Goal: Information Seeking & Learning: Learn about a topic

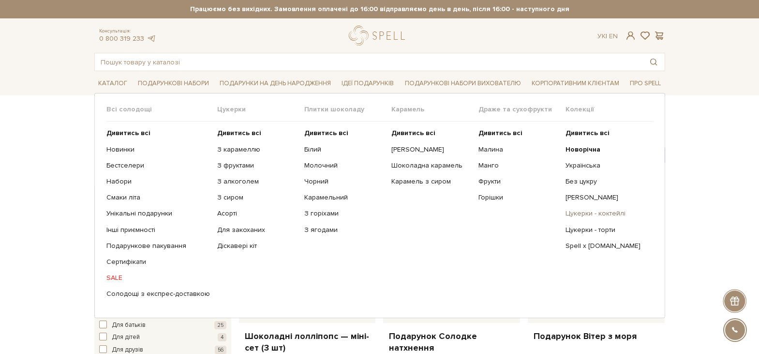
click at [616, 210] on link "Цукерки - коктейлі" at bounding box center [605, 213] width 80 height 9
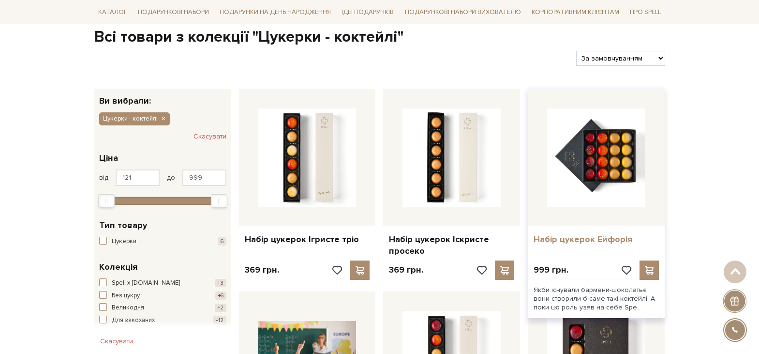
click at [613, 237] on link "Набір цукерок Ейфорія" at bounding box center [596, 239] width 125 height 11
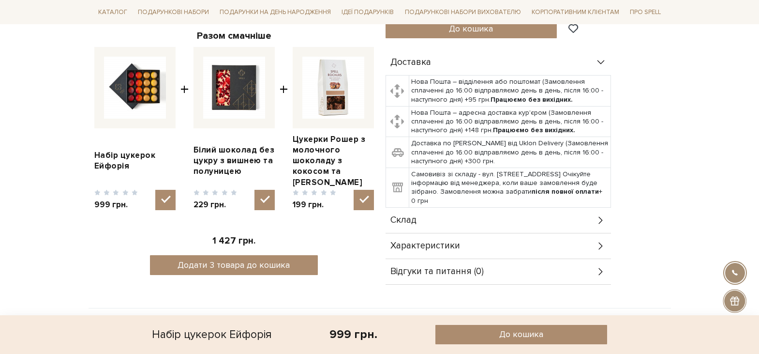
scroll to position [435, 0]
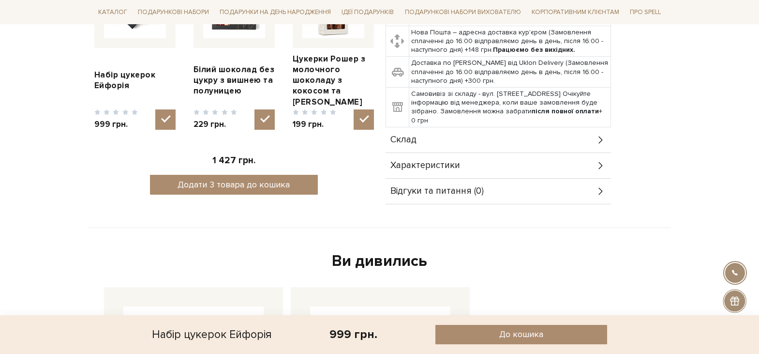
click at [513, 127] on div "Склад" at bounding box center [498, 139] width 225 height 25
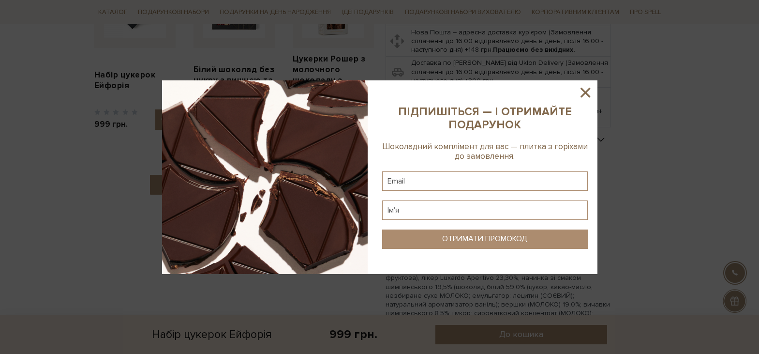
click at [583, 87] on icon at bounding box center [585, 92] width 16 height 16
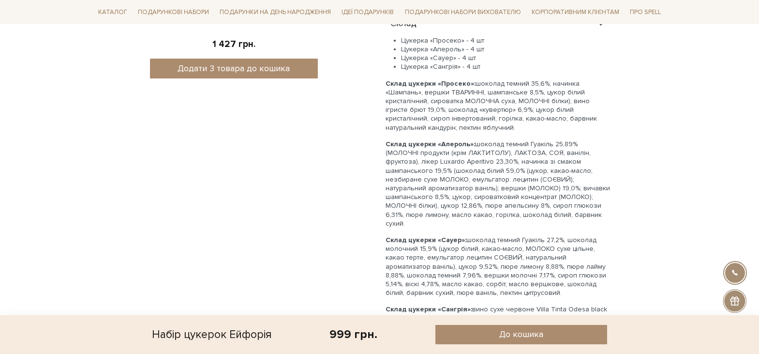
scroll to position [580, 0]
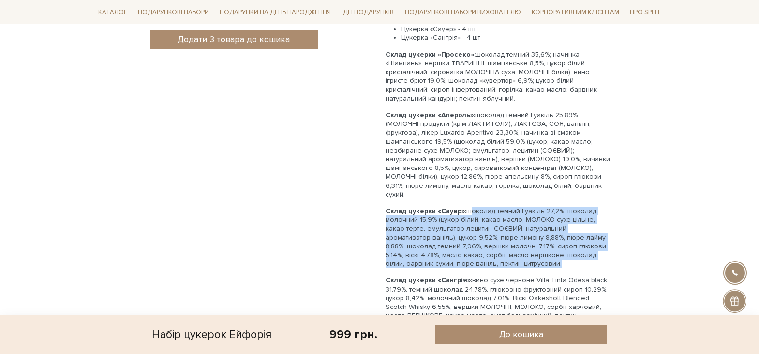
drag, startPoint x: 475, startPoint y: 233, endPoint x: 471, endPoint y: 180, distance: 52.4
click at [471, 207] on p "Склад цукерки «Сауер»: шоколад темний Гуакіль 27,2%, шоколад молочний 15,9% (цу…" at bounding box center [498, 237] width 225 height 61
copy p "околад темний Гуакіль 27,2%, шоколад молочний 15,9% (цукор білий, какао-масло, …"
click at [475, 207] on p "Склад цукерки «Сауер»: шоколад темний Гуакіль 27,2%, шоколад молочний 15,9% (цу…" at bounding box center [498, 237] width 225 height 61
drag, startPoint x: 467, startPoint y: 183, endPoint x: 477, endPoint y: 233, distance: 50.8
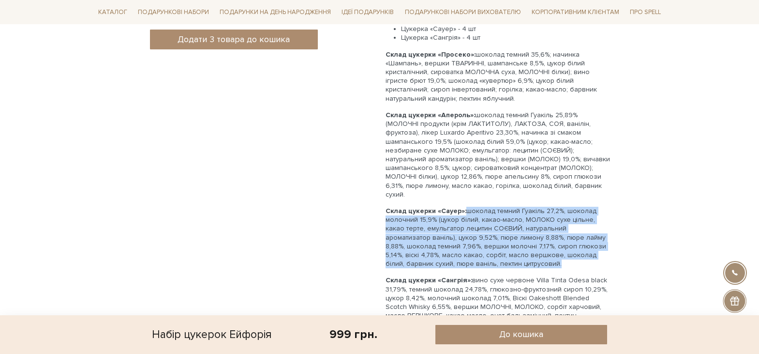
click at [477, 233] on p "Склад цукерки «Сауер»: шоколад темний Гуакіль 27,2%, шоколад молочний 15,9% (цу…" at bounding box center [498, 237] width 225 height 61
copy p "шоколад темний Гуакіль 27,2%, шоколад молочний 15,9% (цукор білий, какао-масло,…"
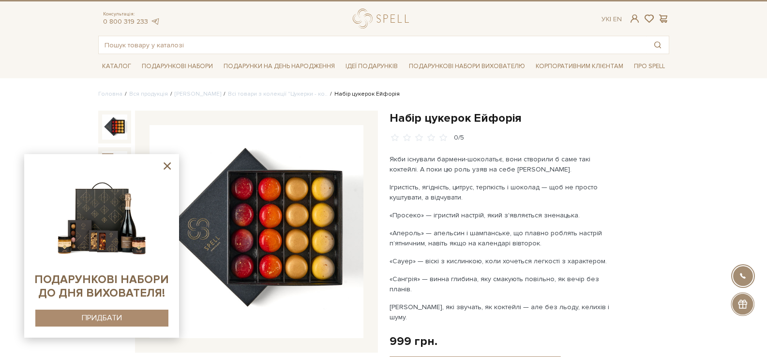
scroll to position [0, 0]
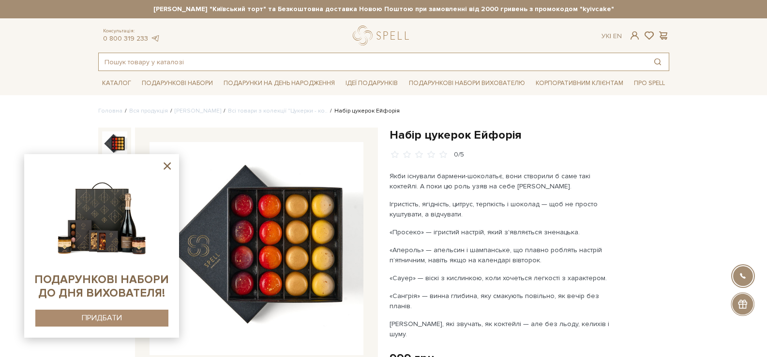
click at [363, 59] on input "text" at bounding box center [373, 61] width 548 height 17
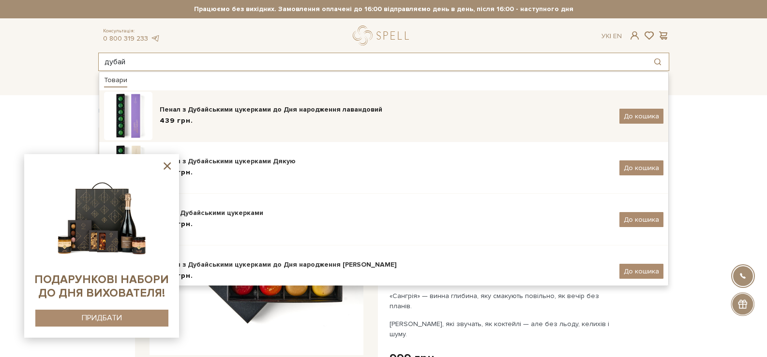
type input "дубай"
click at [312, 113] on div "Пенал з Дубайськими цукерками до Дня народження лавандовий" at bounding box center [386, 110] width 452 height 10
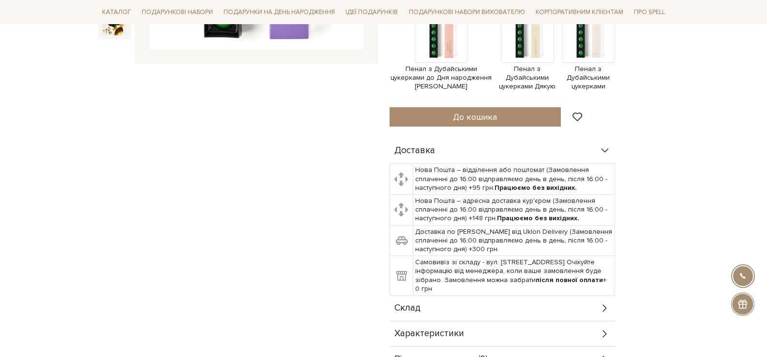
scroll to position [484, 0]
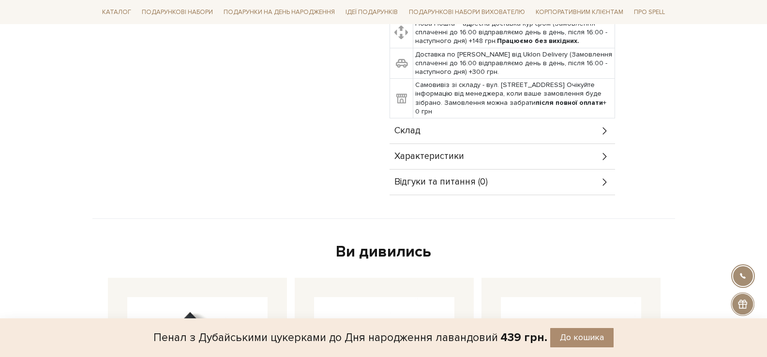
click at [503, 149] on div "Характеристики" at bounding box center [501, 156] width 225 height 25
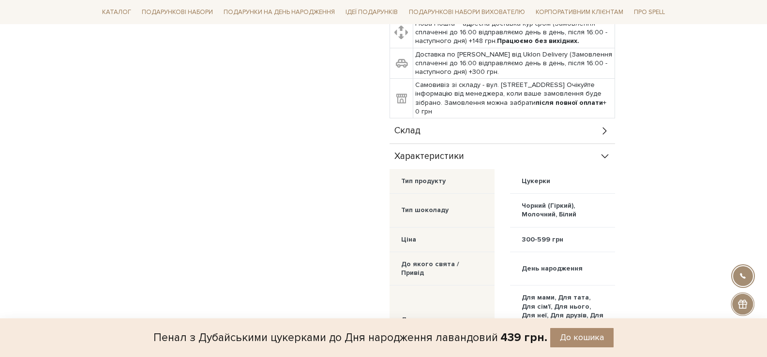
click at [509, 135] on div "Склад" at bounding box center [501, 131] width 225 height 25
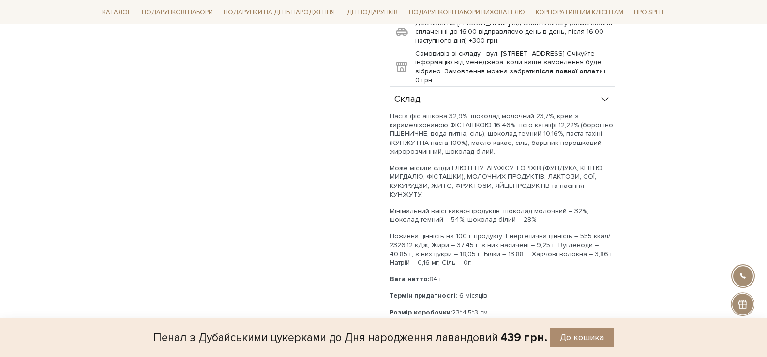
scroll to position [532, 0]
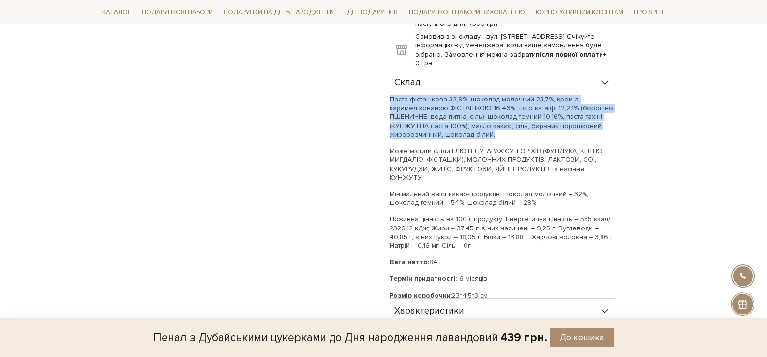
drag, startPoint x: 388, startPoint y: 101, endPoint x: 491, endPoint y: 134, distance: 107.5
click at [491, 134] on div "Пенал з Дубайськими цукерками до Дня народження лавандовий 0/5 Дубайські цукерк…" at bounding box center [529, 94] width 291 height 996
copy p "Паста фісташкова 32,9%, шоколад молочний 23,7%, крем з карамелізованою ФІСТАШКО…"
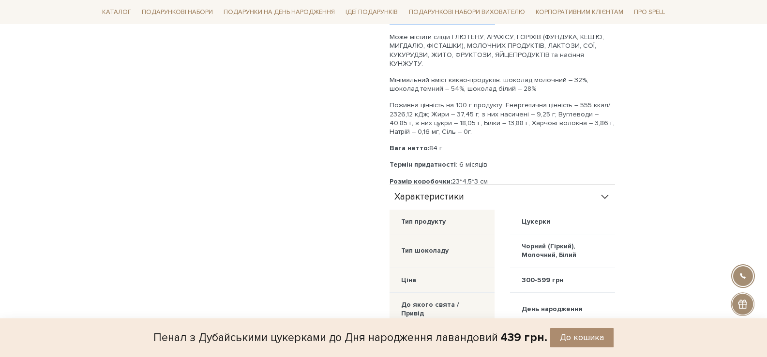
scroll to position [629, 0]
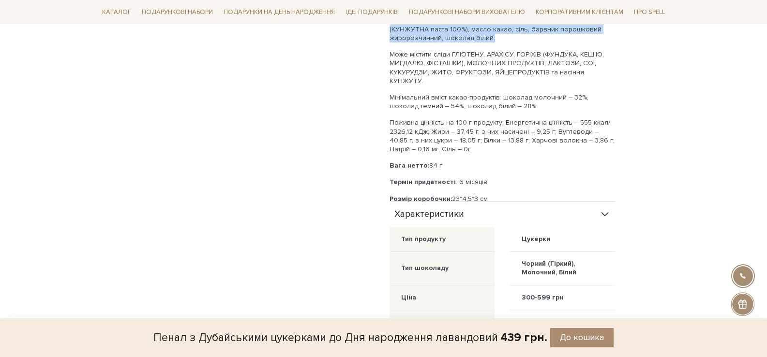
drag, startPoint x: 391, startPoint y: 117, endPoint x: 457, endPoint y: 136, distance: 68.7
click at [457, 136] on p "Поживна цінність на 100 г продукту: Енергетична цінність – 555 ккал/ 2326,12 кД…" at bounding box center [501, 136] width 225 height 35
copy p "Поживна цінність на 100 г продукту: Енергетична цінність – 555 ккал/ 2326,12 кД…"
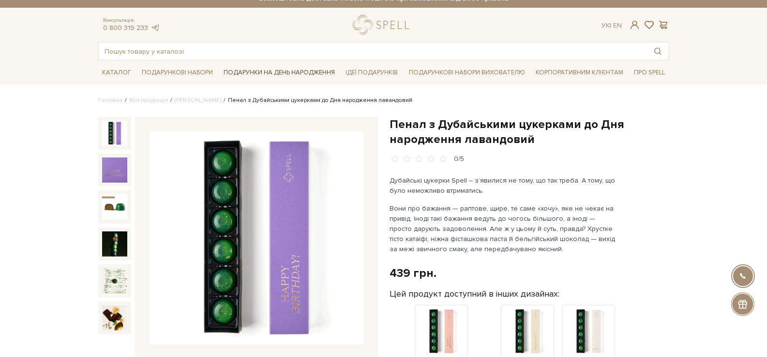
scroll to position [0, 0]
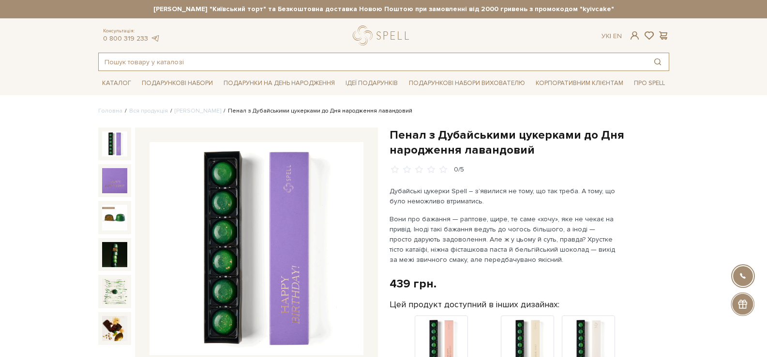
click at [319, 63] on input "text" at bounding box center [373, 61] width 548 height 17
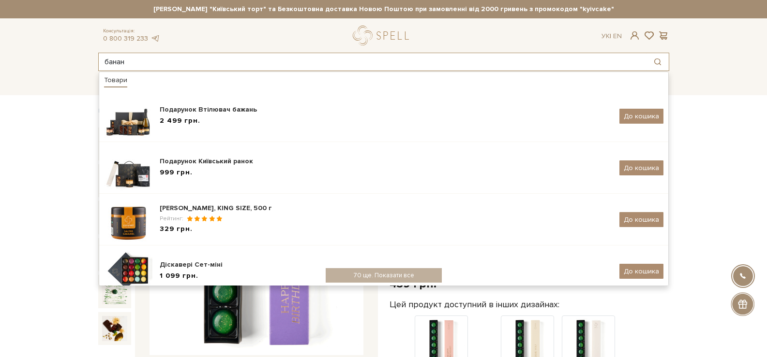
type input "банан"
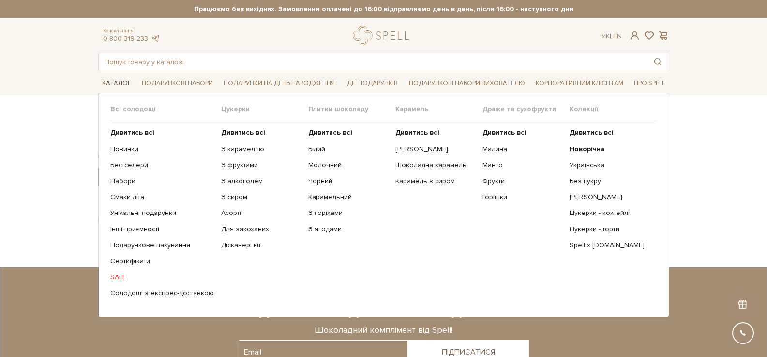
click at [119, 82] on link "Каталог" at bounding box center [116, 83] width 37 height 15
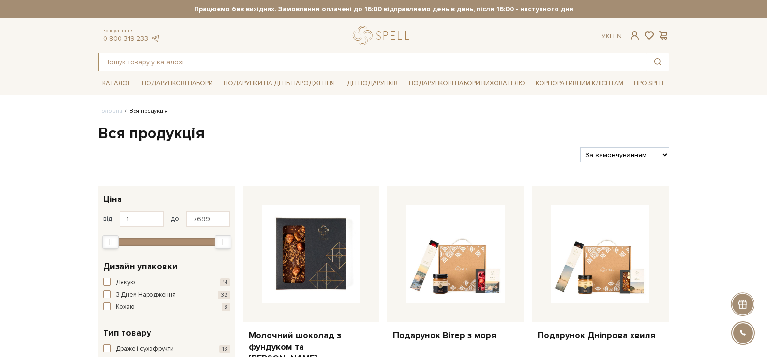
click at [221, 60] on input "text" at bounding box center [373, 61] width 548 height 17
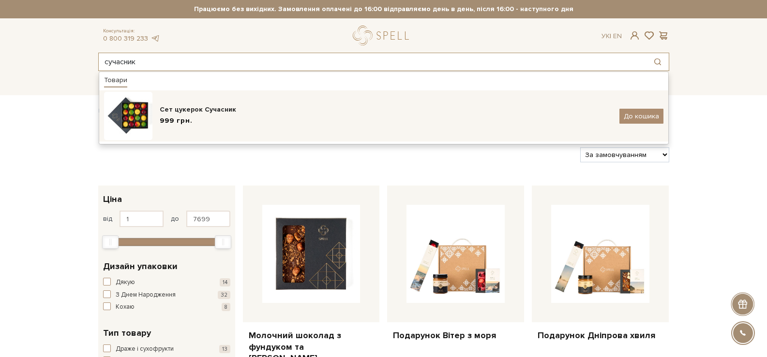
type input "сучасник"
click at [212, 123] on div "999 грн." at bounding box center [386, 121] width 452 height 10
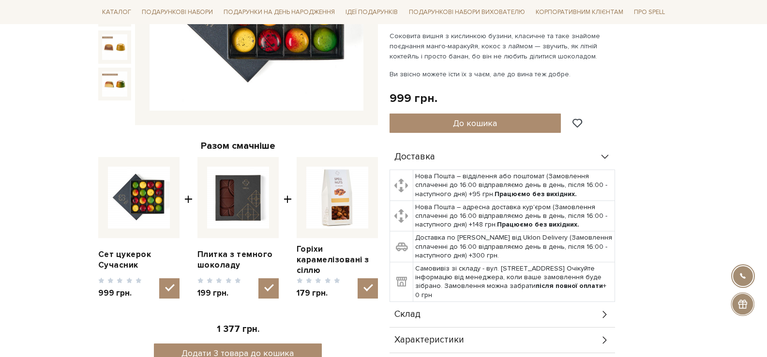
scroll to position [387, 0]
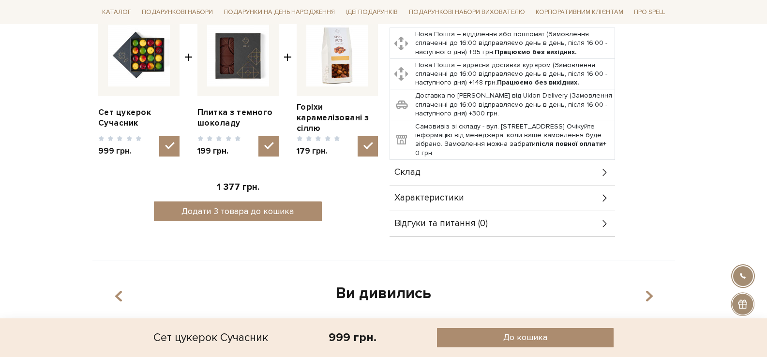
click at [501, 174] on div "Склад" at bounding box center [501, 172] width 225 height 25
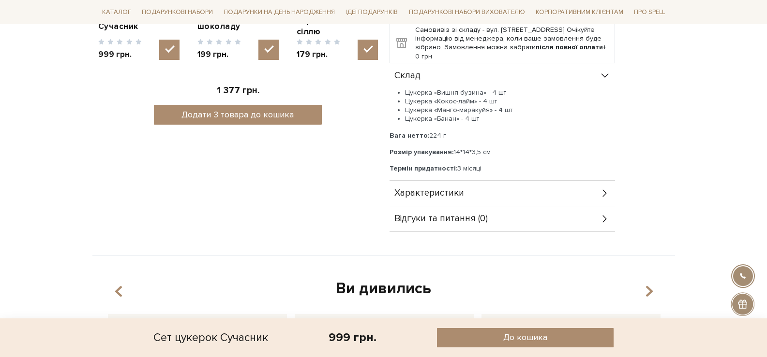
click at [505, 190] on div "Характеристики" at bounding box center [501, 193] width 225 height 25
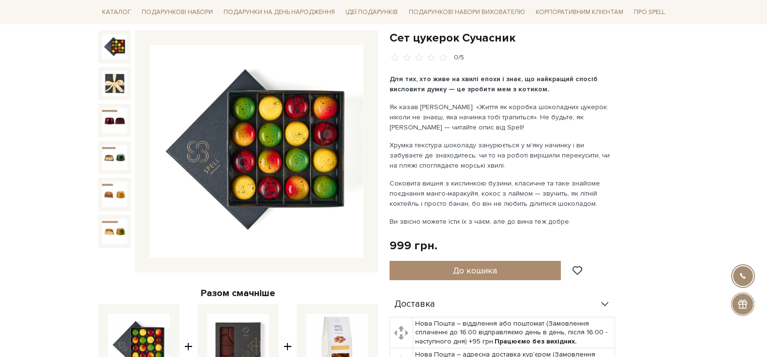
scroll to position [97, 0]
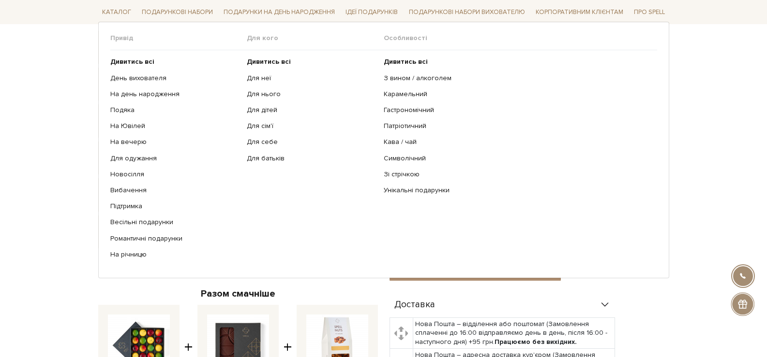
drag, startPoint x: 436, startPoint y: 41, endPoint x: 220, endPoint y: 104, distance: 225.2
click at [435, 41] on span "Особливості" at bounding box center [520, 38] width 273 height 9
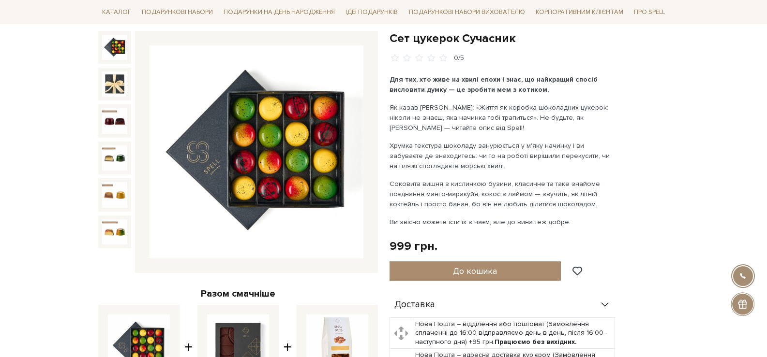
drag, startPoint x: 64, startPoint y: 63, endPoint x: 107, endPoint y: 33, distance: 51.8
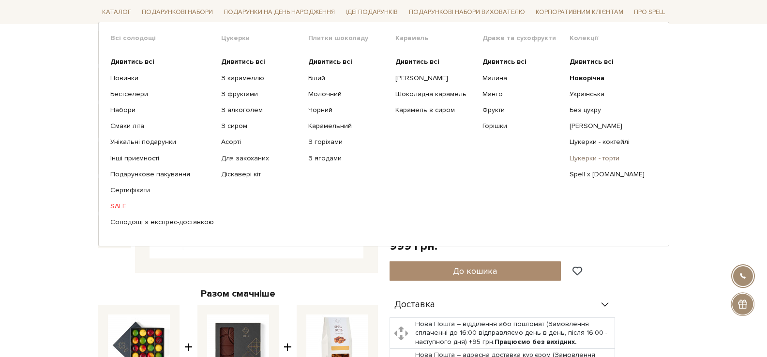
click at [604, 161] on link "Цукерки - торти" at bounding box center [609, 158] width 80 height 9
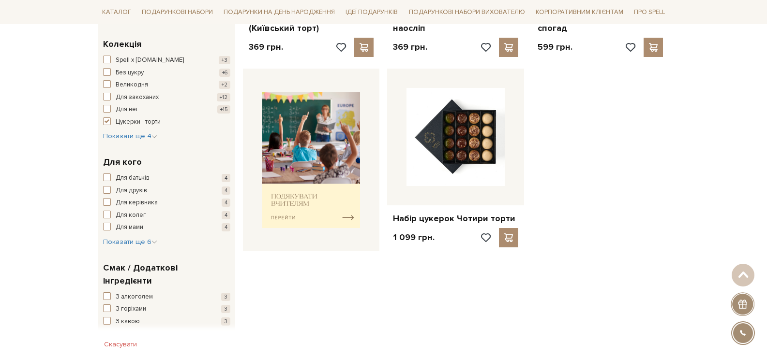
scroll to position [387, 0]
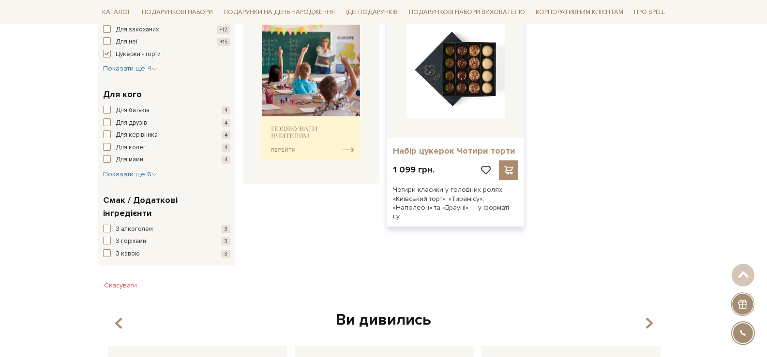
click at [467, 155] on link "Набір цукерок Чотири торти" at bounding box center [455, 151] width 125 height 11
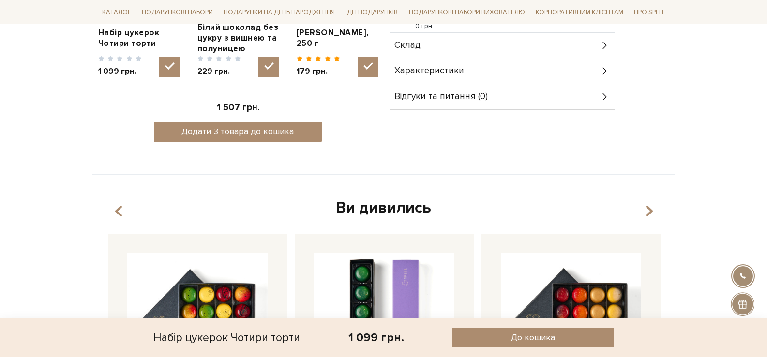
scroll to position [484, 0]
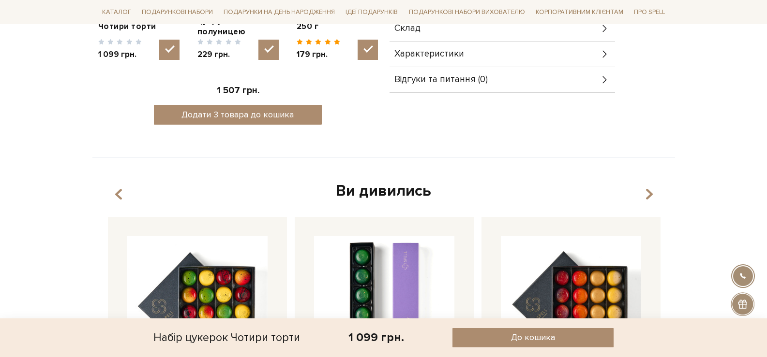
click at [515, 50] on div "Характеристики" at bounding box center [501, 54] width 225 height 25
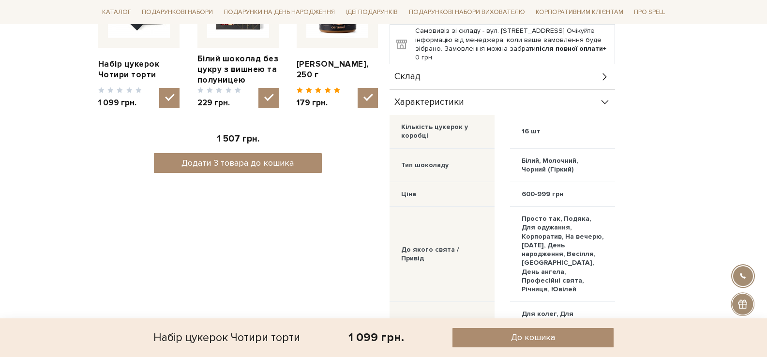
scroll to position [339, 0]
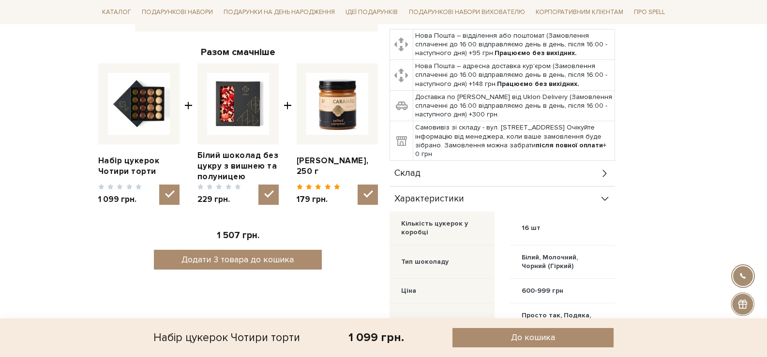
click at [573, 180] on div "Склад" at bounding box center [501, 173] width 225 height 25
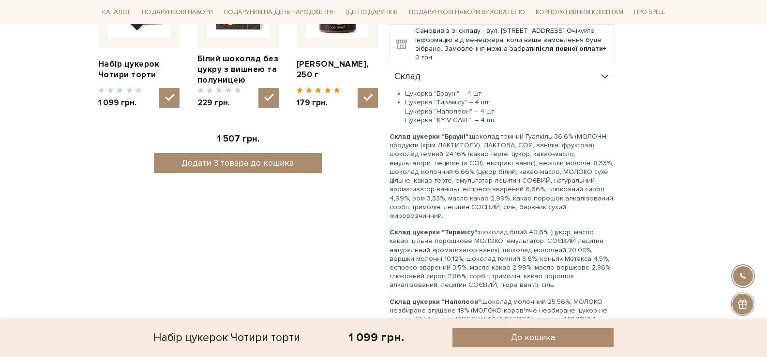
scroll to position [580, 0]
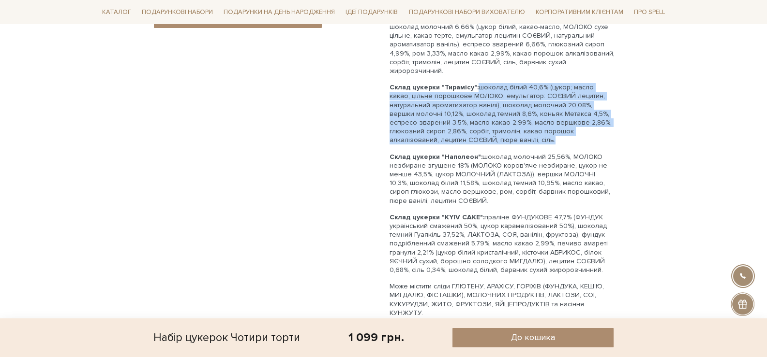
drag, startPoint x: 475, startPoint y: 132, endPoint x: 475, endPoint y: 81, distance: 50.8
click at [475, 83] on p "Склад цукерки "Тирамісу": шоколад білий 40,6% (цукор; масло какао; цільне порош…" at bounding box center [501, 113] width 225 height 61
copy p "шоколад білий 40,6% (цукор; масло какао; цільне порошкове МОЛОКО; емульгатор: С…"
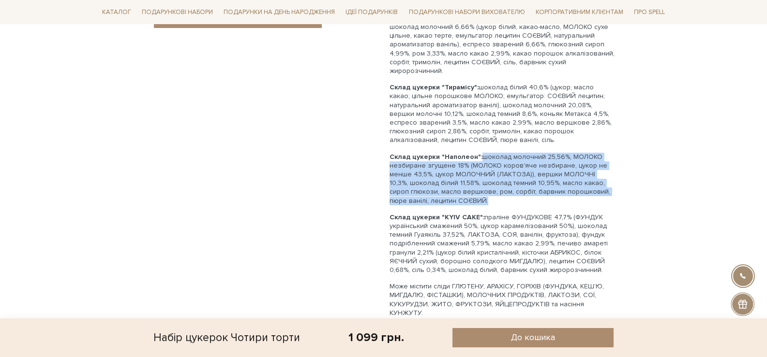
drag, startPoint x: 480, startPoint y: 195, endPoint x: 479, endPoint y: 151, distance: 44.5
click at [479, 153] on p "Склад цукерки "Наполеон": шоколад молочний 25,56%, МОЛОКО незбиране згущене 18%…" at bounding box center [501, 179] width 225 height 53
copy p "шоколад молочний 25,56%, МОЛОКО незбиране згущене 18% (МОЛОКО коров'яче незбира…"
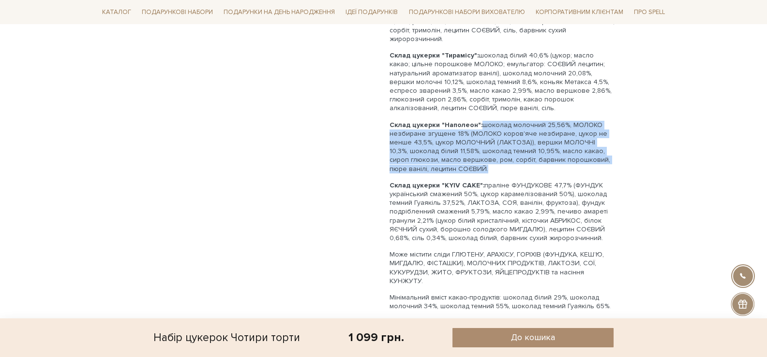
scroll to position [629, 0]
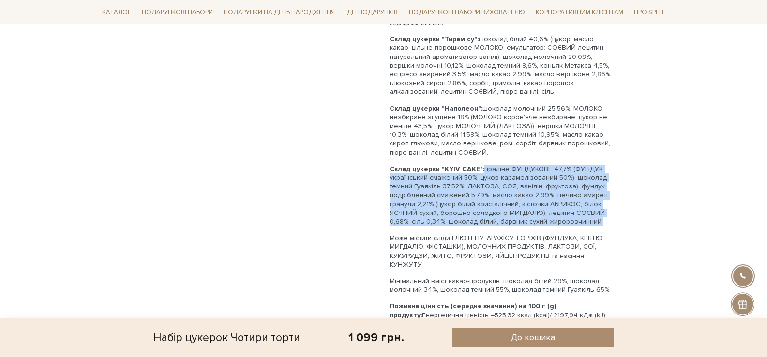
drag, startPoint x: 594, startPoint y: 214, endPoint x: 482, endPoint y: 162, distance: 123.6
click at [482, 165] on p "Склад цукерки "KYIV CAKE": праліне ФУНДУКОВЕ 47,7% (ФУНДУК український смажений…" at bounding box center [501, 195] width 225 height 61
copy p "праліне ФУНДУКОВЕ 47,7% (ФУНДУК український смажений 50%, цукор карамелізований…"
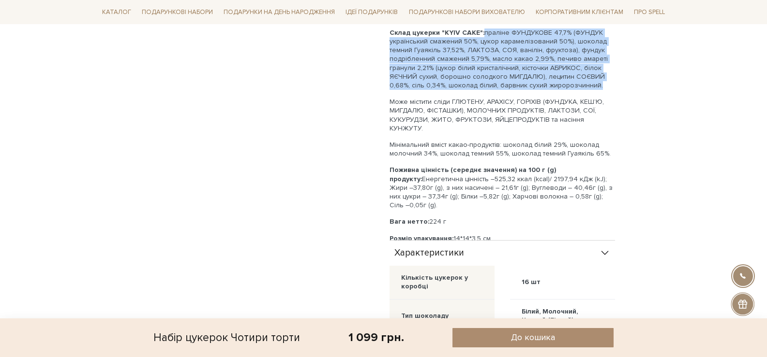
scroll to position [774, 0]
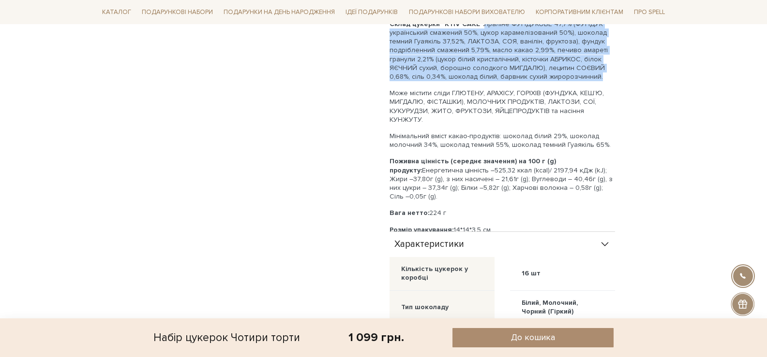
drag, startPoint x: 609, startPoint y: 170, endPoint x: 385, endPoint y: 87, distance: 238.9
copy div "Може містити сліди ГЛЮТЕНУ, АРАХІСУ, ГОРІХІВ (ФУНДУКА, КЕШ’Ю, МИГДАЛЮ, ФІСТАШКИ…"
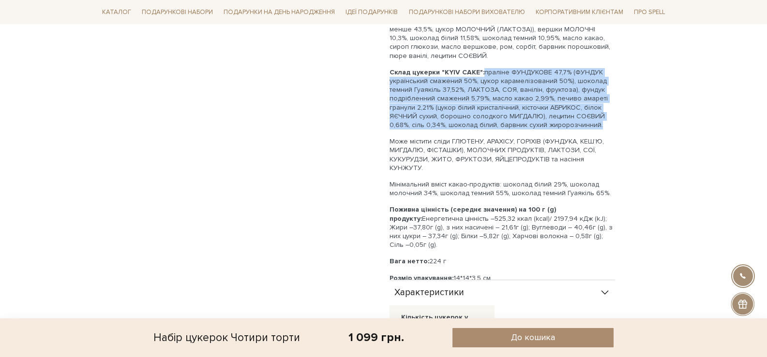
scroll to position [532, 0]
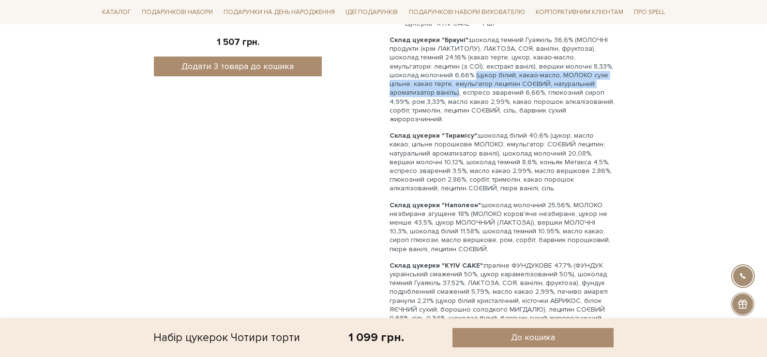
drag, startPoint x: 441, startPoint y: 76, endPoint x: 613, endPoint y: 83, distance: 171.8
click at [613, 83] on p "Склад цукерки "Брауні": шоколад темний Гуаякіль 36,6% (МОЛОЧНІ продукти (крім Л…" at bounding box center [501, 80] width 225 height 88
copy p "(цукор білий, какао-масло, МОЛОКО сухе цільне, какао терте, емульгатор лецитин …"
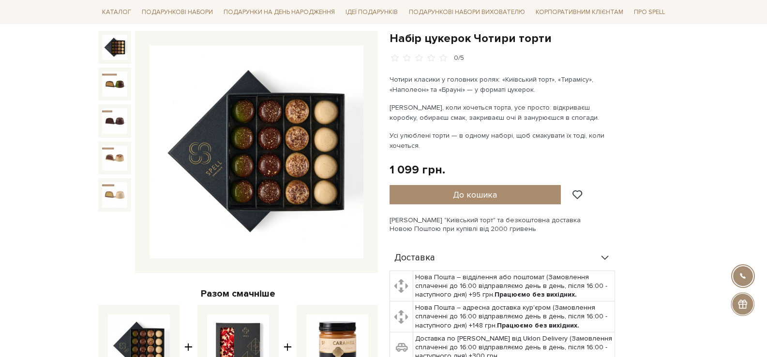
scroll to position [0, 0]
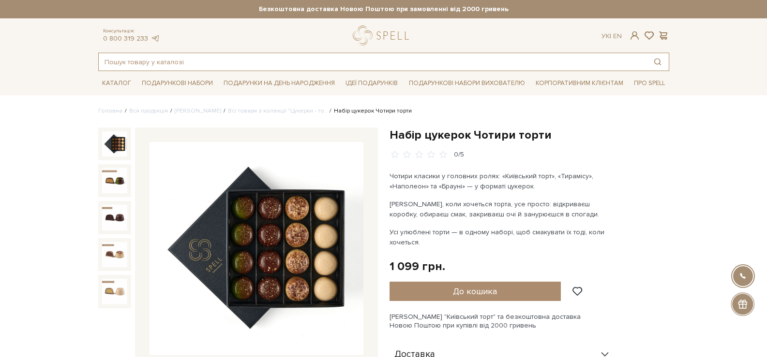
click at [313, 59] on input "text" at bounding box center [373, 61] width 548 height 17
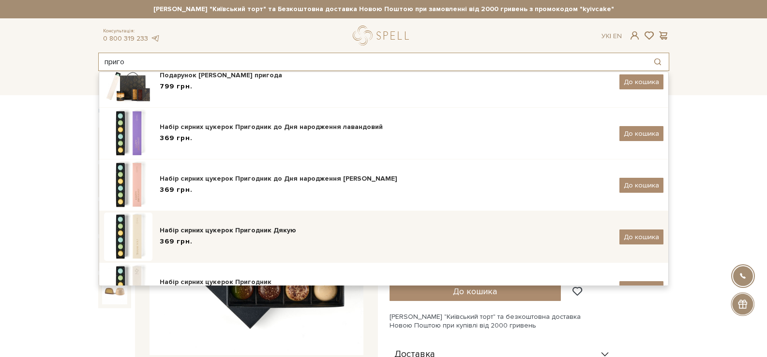
scroll to position [65, 0]
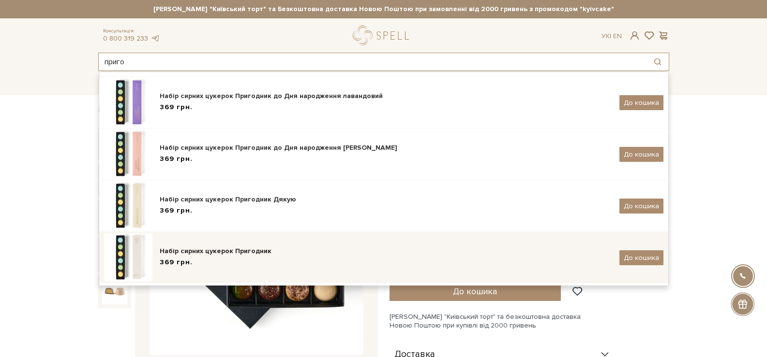
type input "приго"
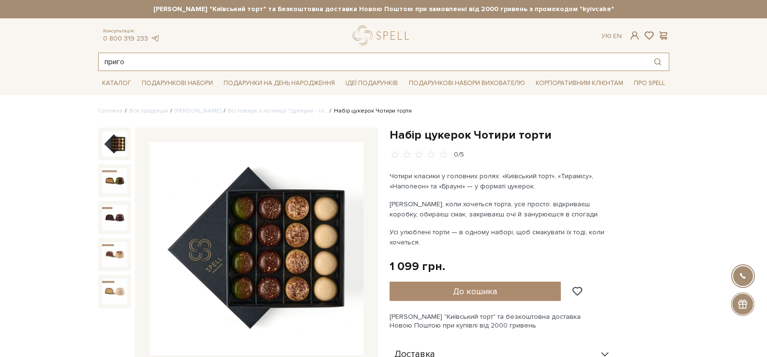
click at [232, 64] on input "приго" at bounding box center [373, 61] width 548 height 17
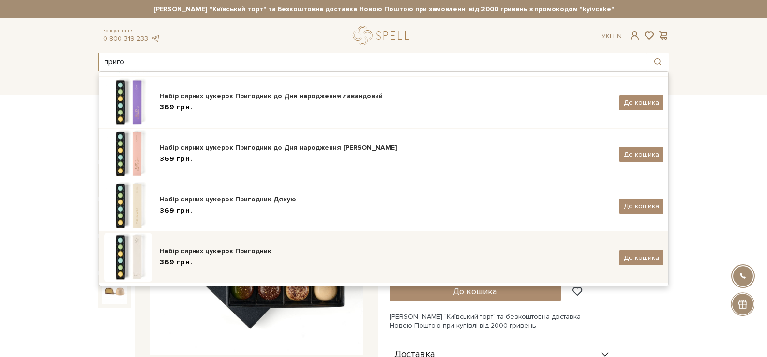
click at [223, 247] on div "Набір сирних цукерок Пригодник" at bounding box center [386, 252] width 452 height 10
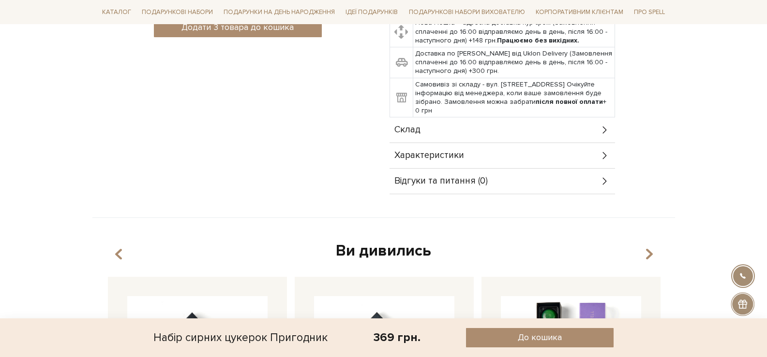
scroll to position [677, 0]
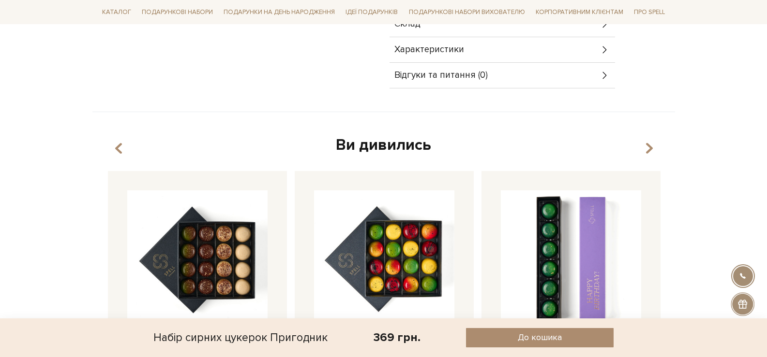
click at [565, 50] on div "Характеристики" at bounding box center [501, 49] width 225 height 25
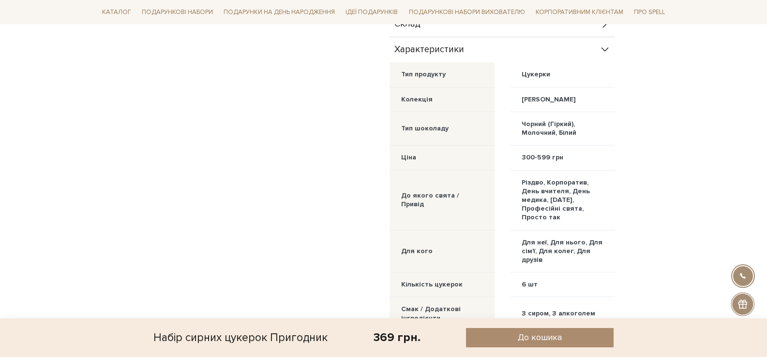
click at [564, 26] on div "Склад" at bounding box center [501, 24] width 225 height 25
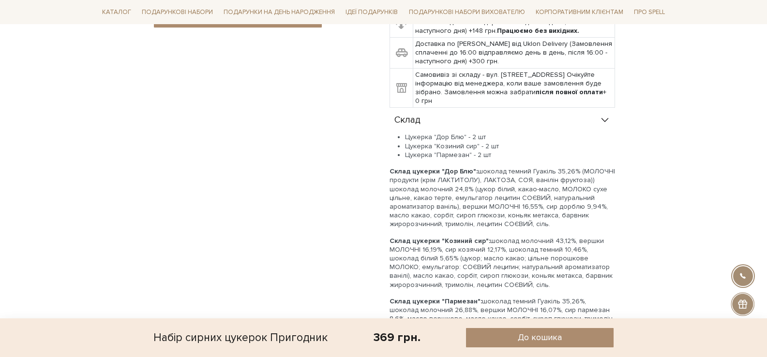
scroll to position [580, 0]
drag, startPoint x: 436, startPoint y: 137, endPoint x: 461, endPoint y: 138, distance: 24.7
click at [461, 138] on li "Цукерка "Дор Блю" - 2 шт" at bounding box center [510, 138] width 210 height 9
copy li "Дор Блю"
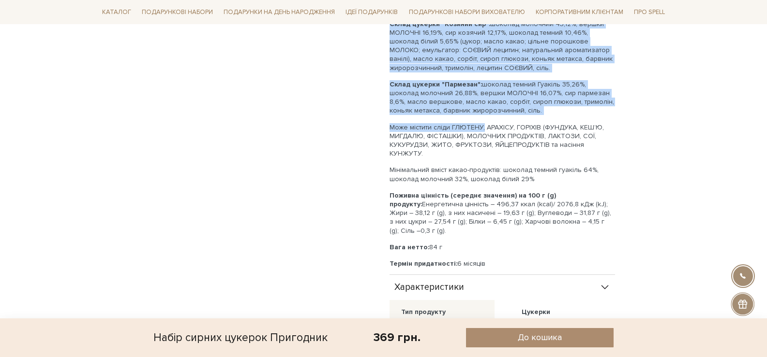
scroll to position [822, 0]
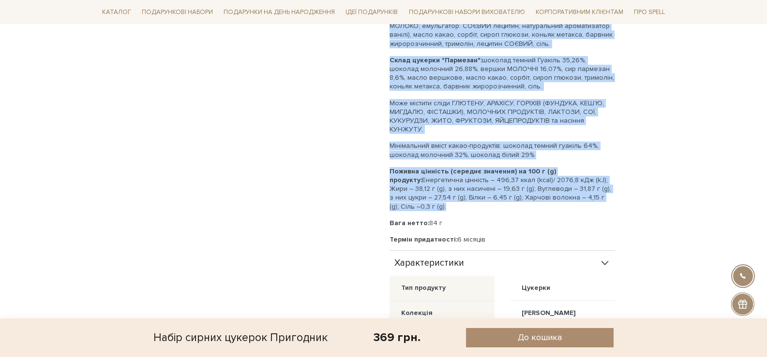
drag, startPoint x: 391, startPoint y: 76, endPoint x: 623, endPoint y: 188, distance: 257.9
click at [623, 188] on div "Доставка Нова Пошта – відділення або поштомат (Замовлення сплаченні до 16:00 ві…" at bounding box center [529, 155] width 280 height 893
copy div "Lorem ipsumdo "Sit Ame": consect adipis Elitsed 25,41% (DOEIUSM temporin (utla …"
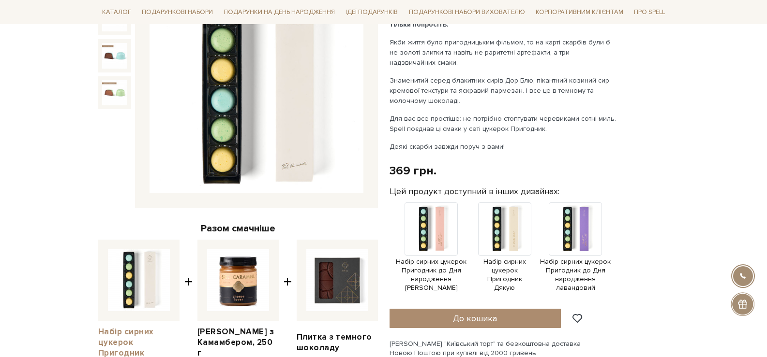
scroll to position [145, 0]
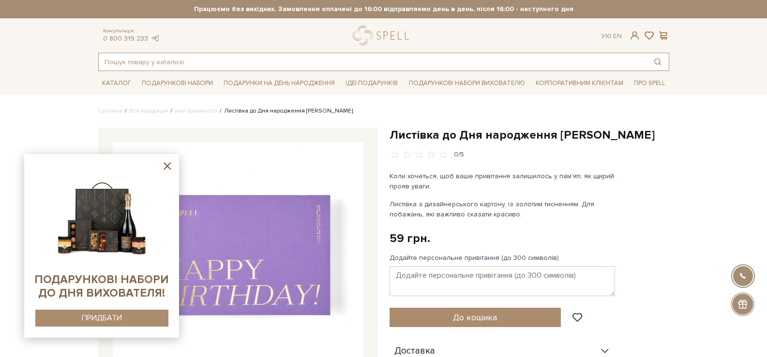
click at [394, 62] on input "text" at bounding box center [373, 61] width 548 height 17
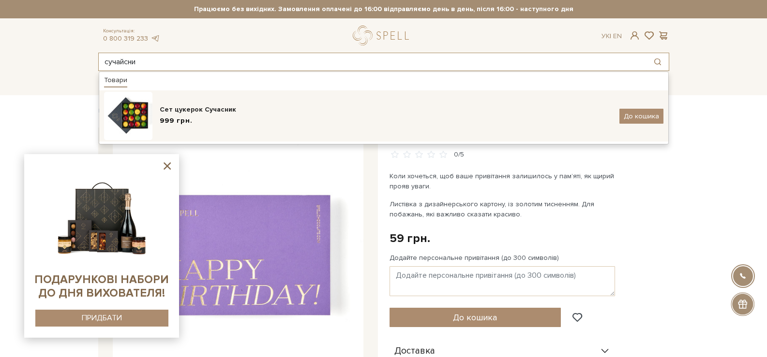
type input "сучайсни"
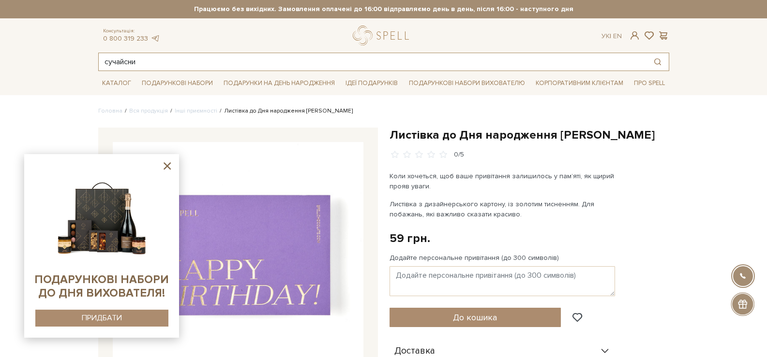
click at [214, 69] on input "сучайсни" at bounding box center [373, 61] width 548 height 17
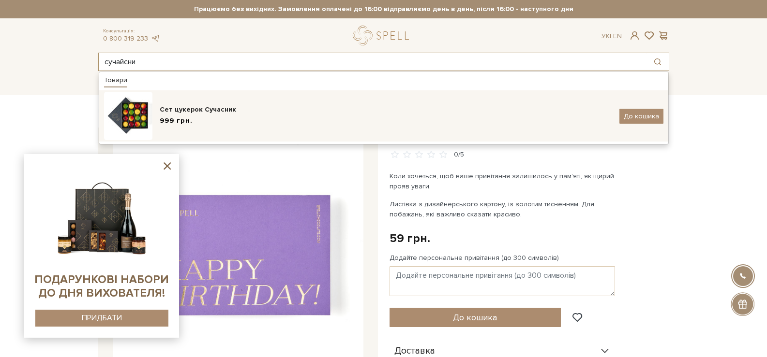
click at [237, 121] on div "999 грн." at bounding box center [386, 121] width 452 height 10
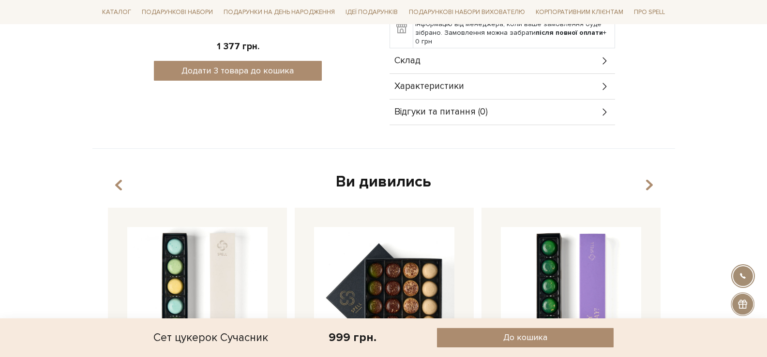
scroll to position [532, 0]
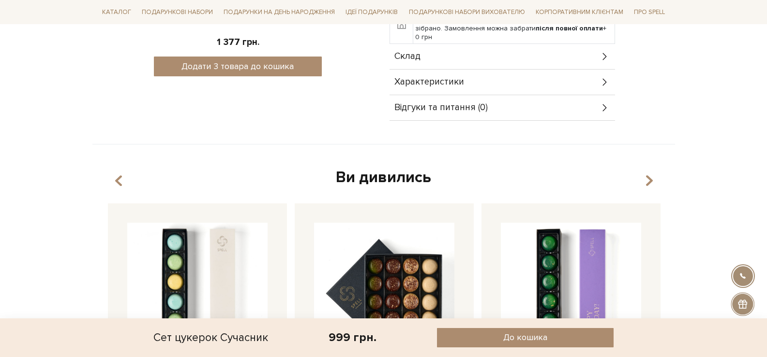
drag, startPoint x: 530, startPoint y: 72, endPoint x: 536, endPoint y: 79, distance: 9.6
click at [533, 75] on div "Характеристики" at bounding box center [501, 82] width 225 height 25
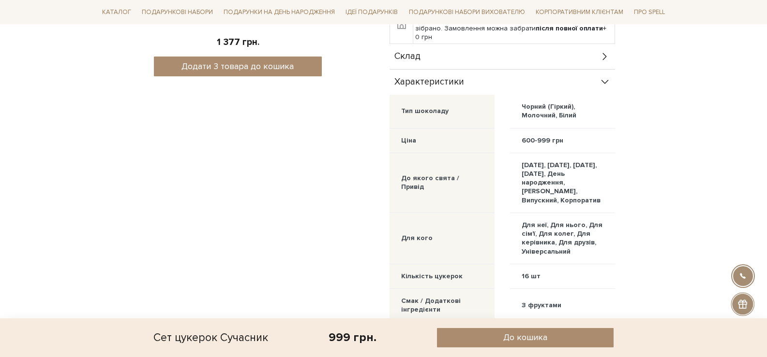
click at [538, 82] on div "Характеристики" at bounding box center [501, 82] width 225 height 25
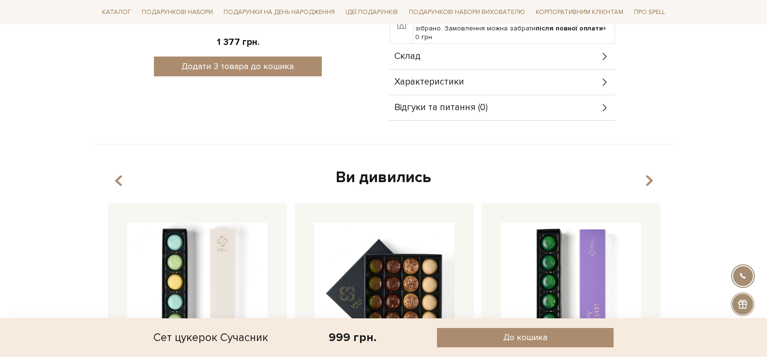
click at [542, 54] on div "Склад" at bounding box center [501, 56] width 225 height 25
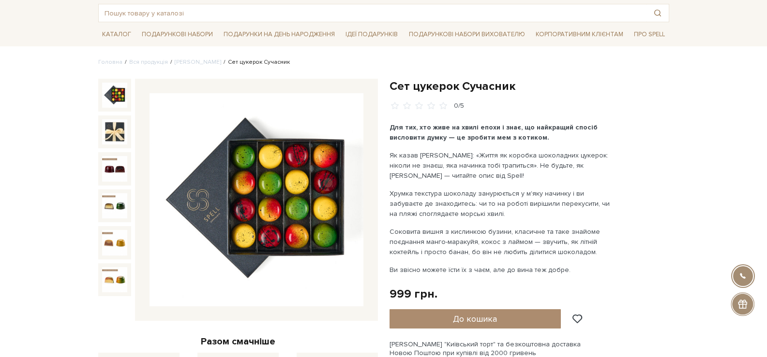
scroll to position [0, 0]
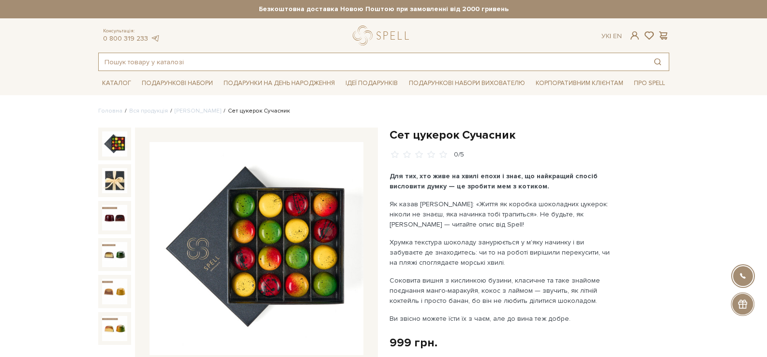
click at [205, 57] on input "text" at bounding box center [373, 61] width 548 height 17
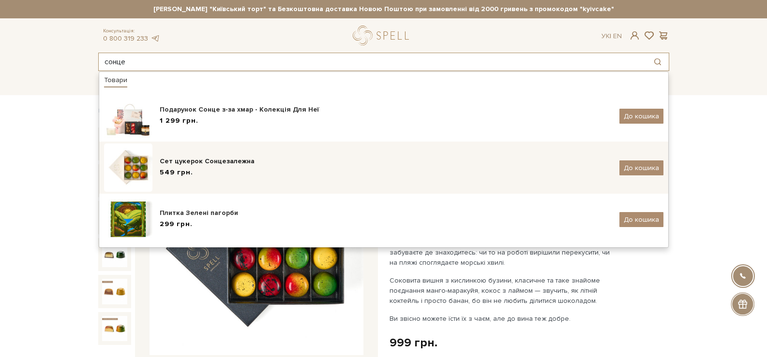
type input "сонце"
click at [243, 161] on div "Сет цукерок Сонцезалежна" at bounding box center [386, 162] width 452 height 10
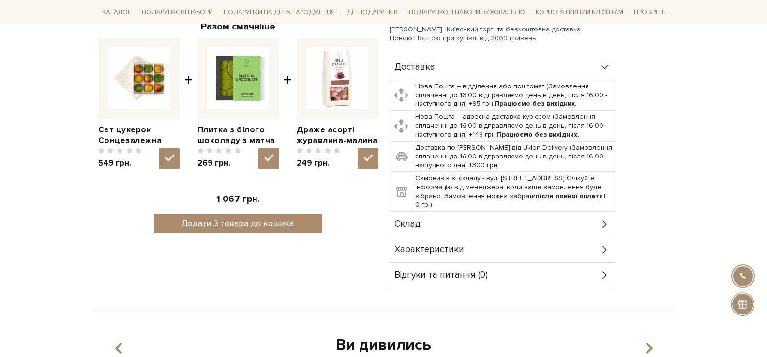
scroll to position [532, 0]
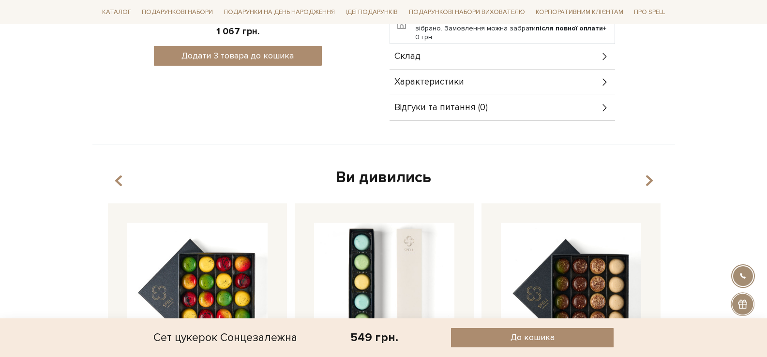
click at [507, 70] on div "Характеристики" at bounding box center [501, 82] width 225 height 25
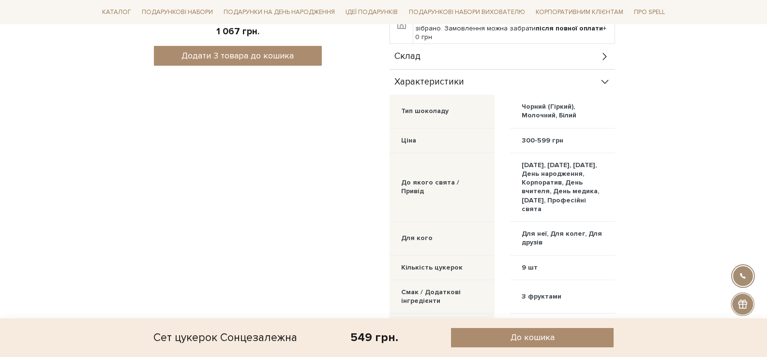
click at [506, 53] on div "Склад" at bounding box center [501, 56] width 225 height 25
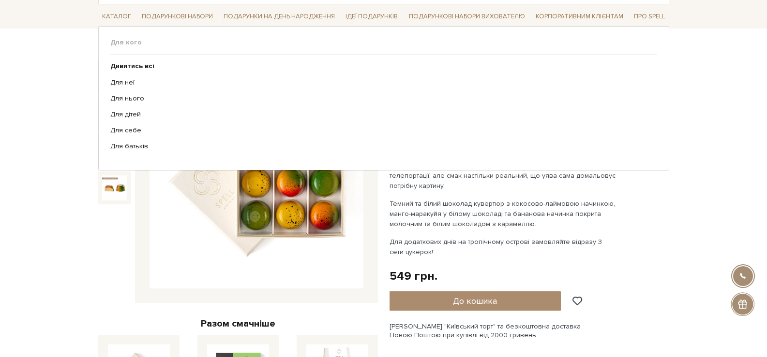
scroll to position [0, 0]
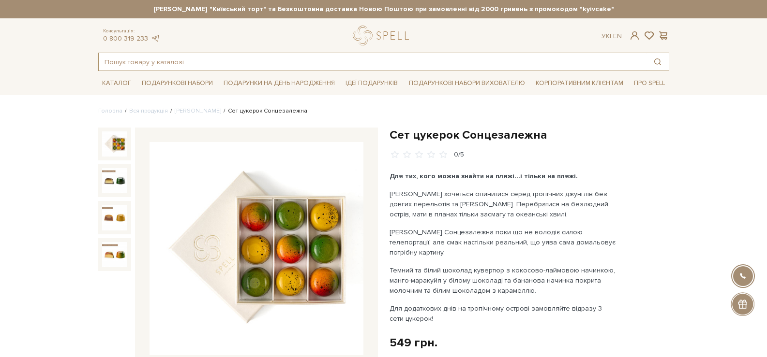
click at [296, 62] on input "text" at bounding box center [373, 61] width 548 height 17
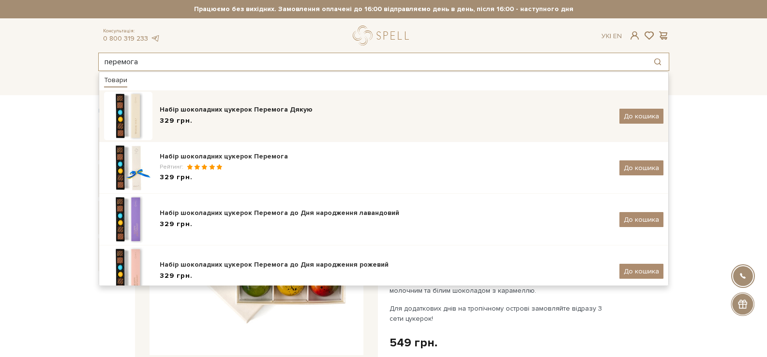
type input "перемога"
click at [284, 110] on div "Набір шоколадних цукерок Перемога Дякую" at bounding box center [386, 110] width 452 height 10
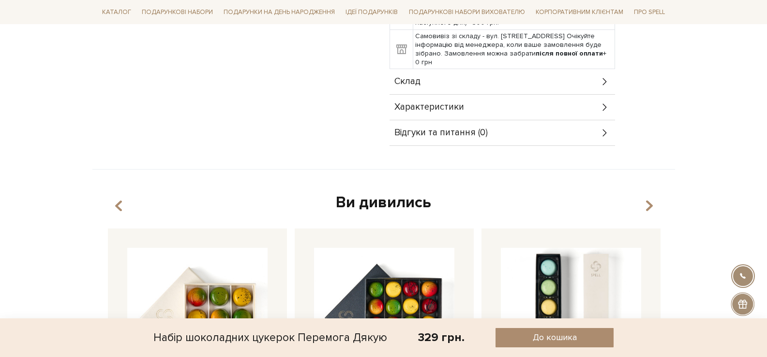
scroll to position [532, 0]
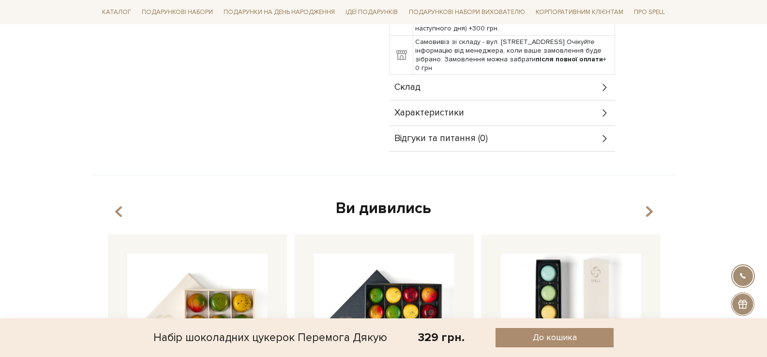
click at [585, 87] on div "Склад" at bounding box center [501, 87] width 225 height 25
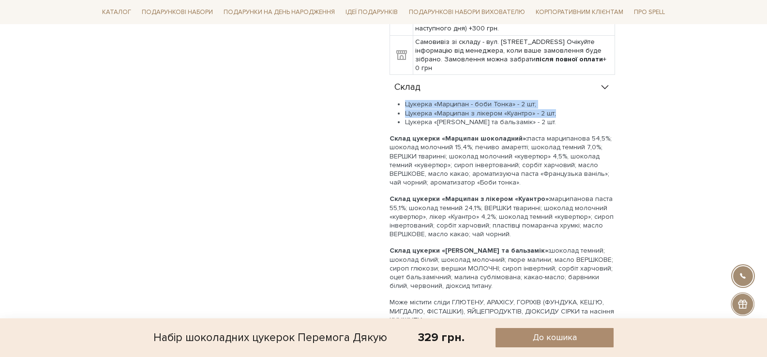
drag, startPoint x: 553, startPoint y: 111, endPoint x: 401, endPoint y: 102, distance: 152.2
click at [401, 102] on ul "Цукерка «Марципан - боби Тонка» - 2 шт; Цукерка «Марципан з лікером «Куантро» -…" at bounding box center [501, 113] width 225 height 27
copy ul "Цукерка «Марципан - боби Тонка» - 2 шт; Цукерка «Марципан з лікером «Куантро» -…"
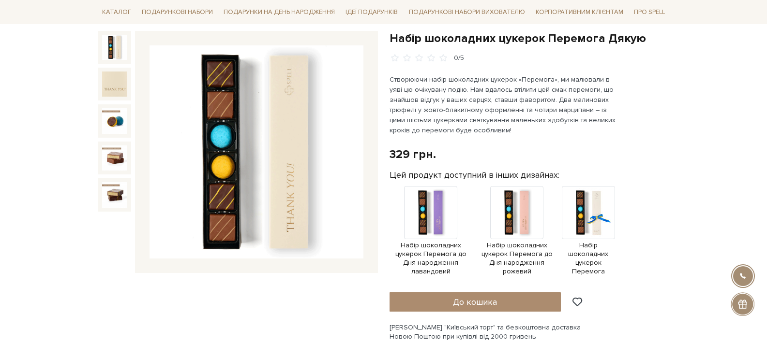
scroll to position [0, 0]
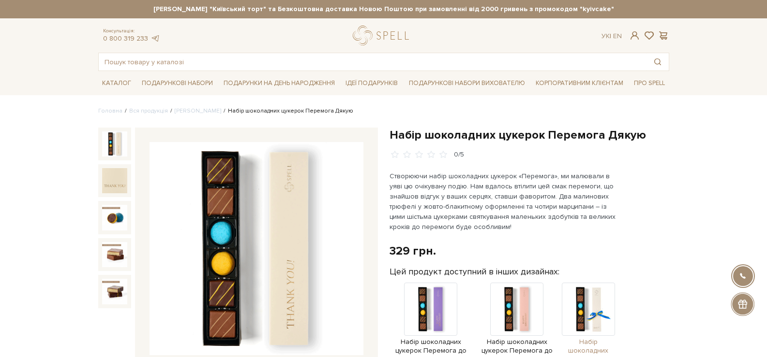
click at [602, 315] on img at bounding box center [588, 309] width 53 height 53
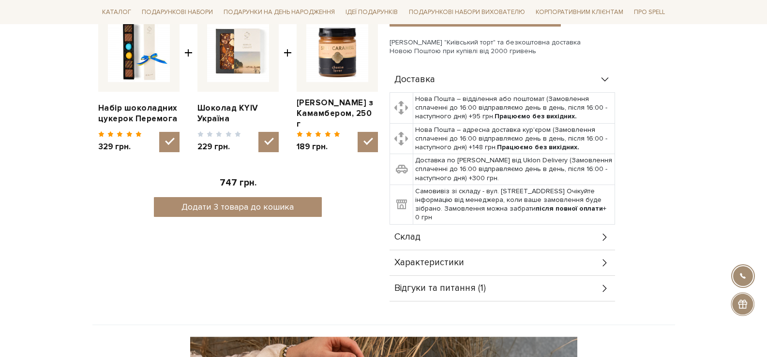
scroll to position [484, 0]
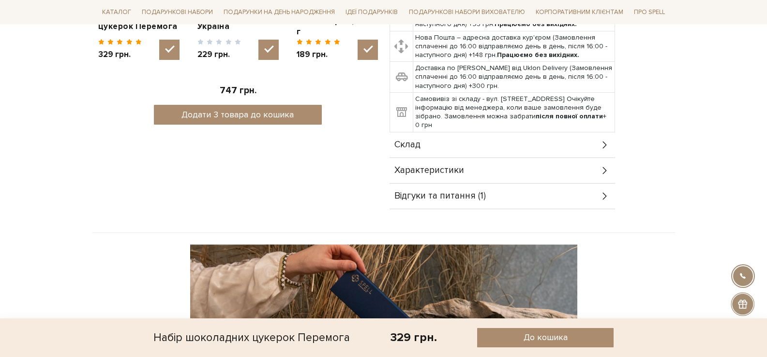
click at [500, 176] on div "Характеристики" at bounding box center [501, 170] width 225 height 25
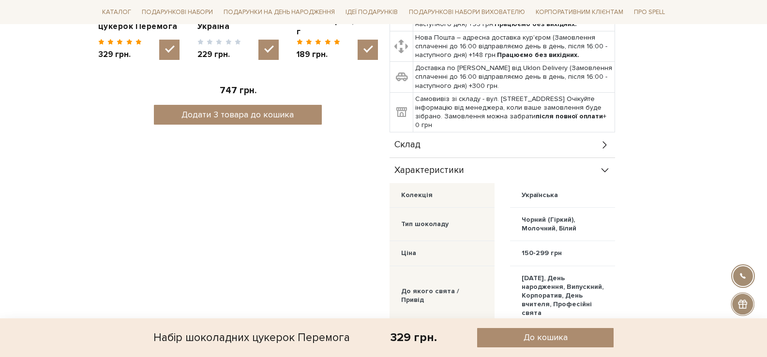
click at [490, 150] on div "Склад" at bounding box center [501, 145] width 225 height 25
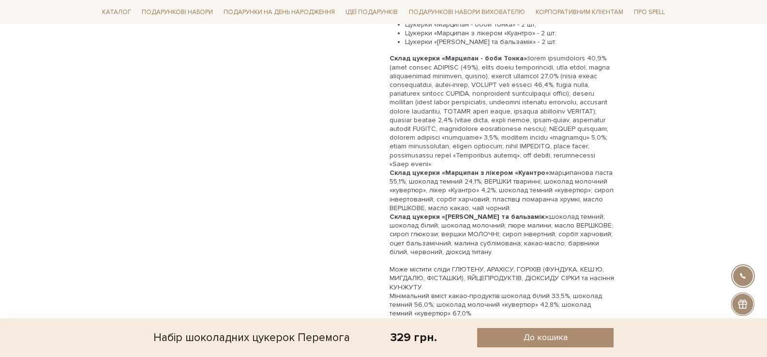
scroll to position [677, 0]
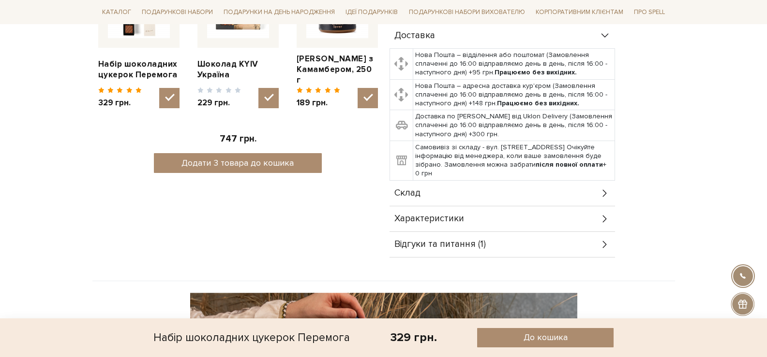
click at [537, 188] on div "Склад" at bounding box center [501, 193] width 225 height 25
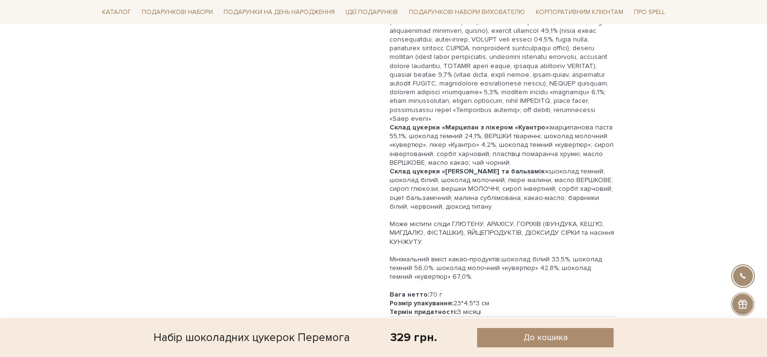
scroll to position [580, 0]
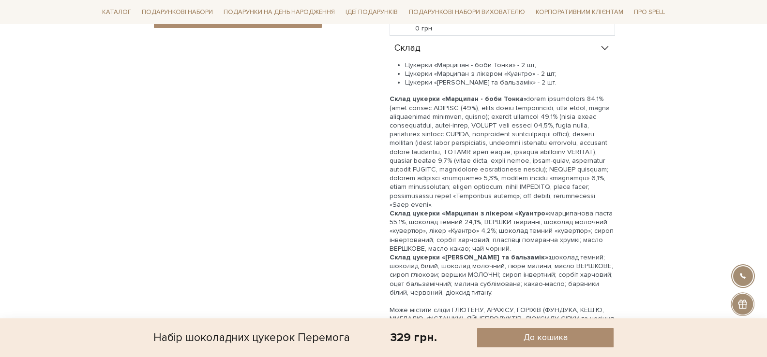
drag, startPoint x: 585, startPoint y: 205, endPoint x: 384, endPoint y: 101, distance: 226.5
click at [384, 101] on div "Набір шоколадних цукерок Перемога [DATE] грн. Оплата частинами: Цей продукт дос…" at bounding box center [529, 0] width 291 height 907
copy div "Lorem ipsumdo «Sitametc - adip Elits»: doeiu temporincid 91,3% (utla etdolo MAG…"
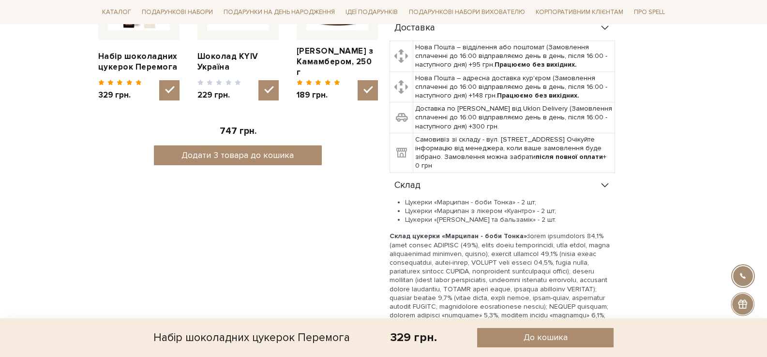
scroll to position [290, 0]
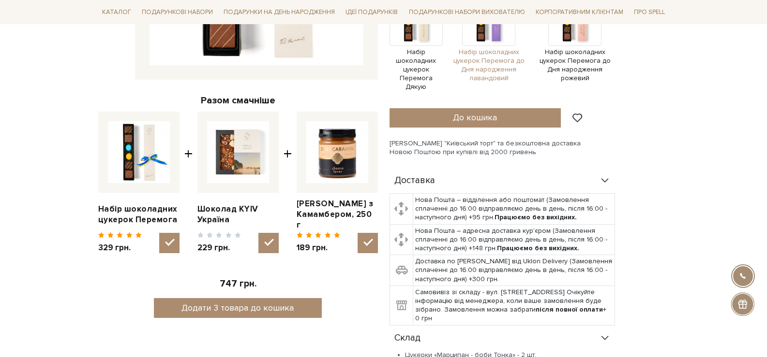
click at [484, 52] on span "Набір шоколадних цукерок Перемога до Дня народження лавандовий" at bounding box center [488, 65] width 83 height 35
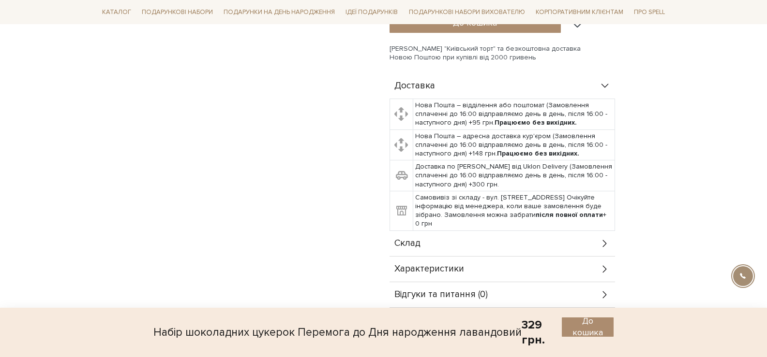
scroll to position [484, 0]
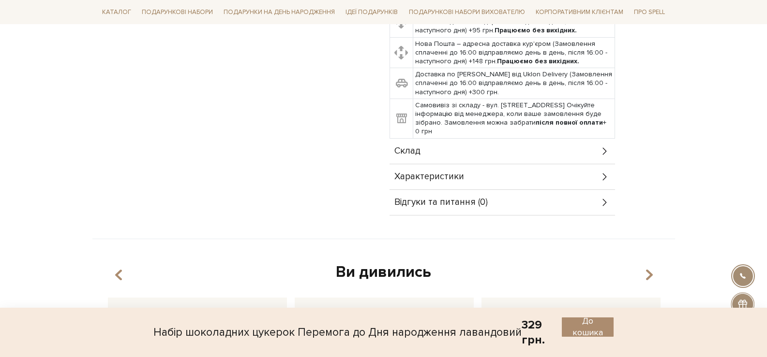
click at [475, 151] on div "Склад" at bounding box center [501, 151] width 225 height 25
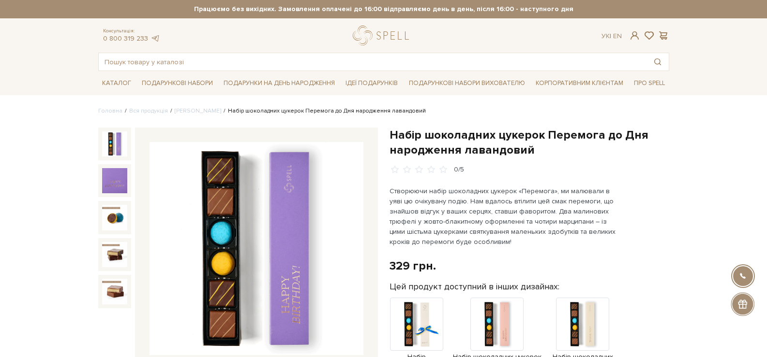
scroll to position [145, 0]
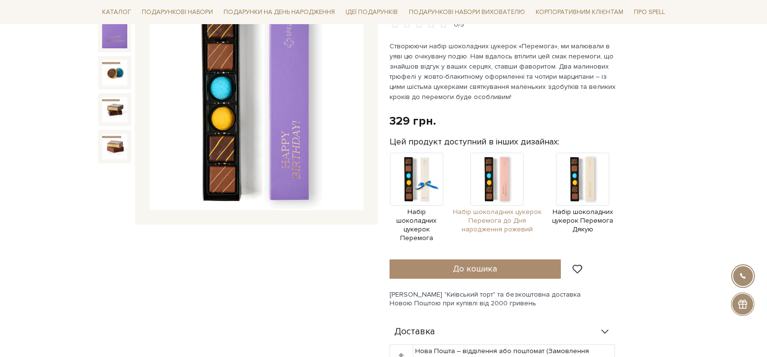
click at [504, 228] on span "Набір шоколадних цукерок Перемога до Дня народження рожевий" at bounding box center [496, 221] width 97 height 27
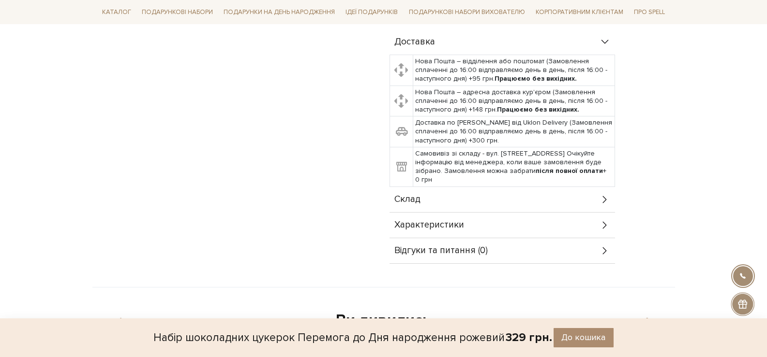
click at [506, 213] on div "Характеристики" at bounding box center [501, 225] width 225 height 25
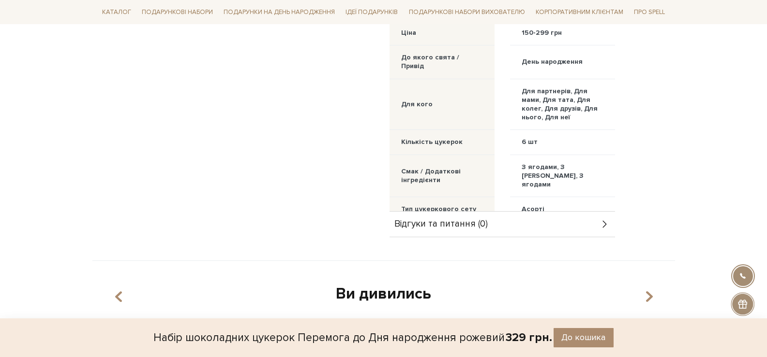
scroll to position [484, 0]
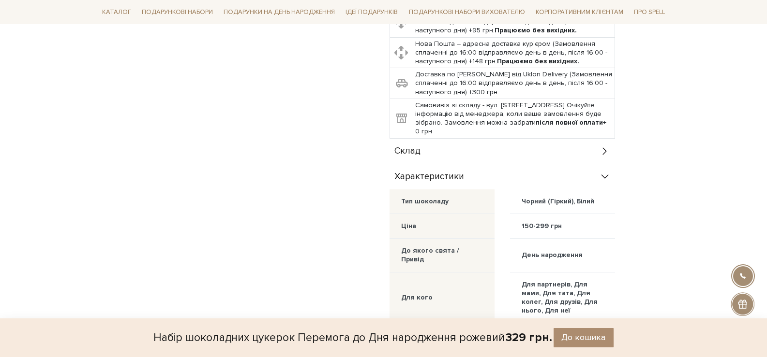
click at [504, 138] on td "Самовивіз зі складу - вул. Велика Кільцева, 4-А. Очікуйте інформацію від менедж…" at bounding box center [514, 119] width 202 height 40
click at [511, 146] on div "Склад" at bounding box center [501, 151] width 225 height 25
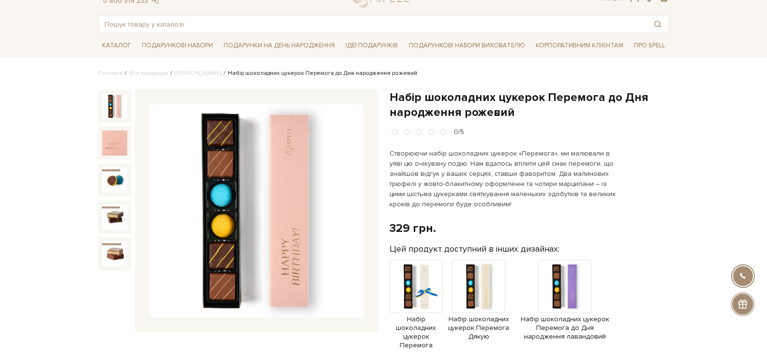
scroll to position [97, 0]
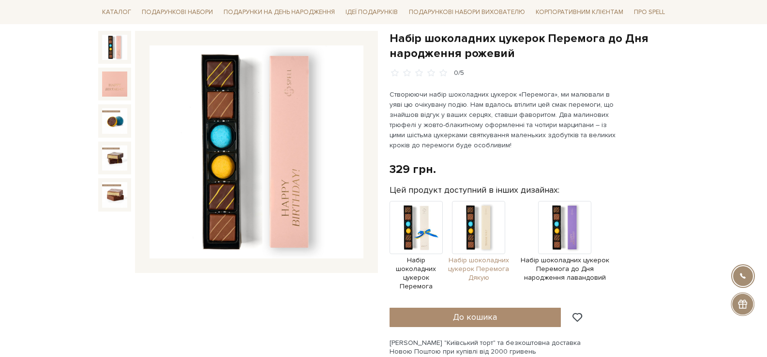
click at [467, 272] on span "Набір шоколадних цукерок Перемога Дякую" at bounding box center [478, 269] width 63 height 27
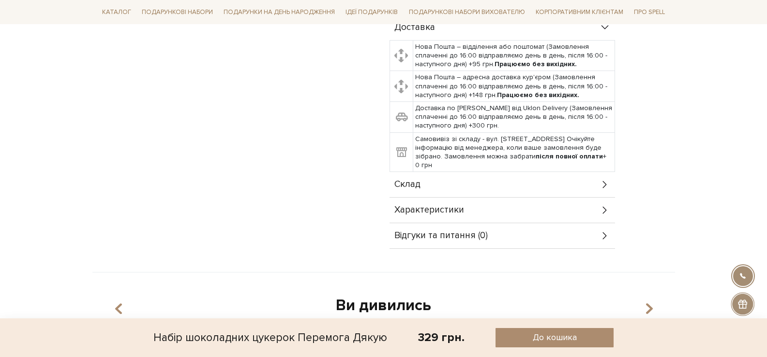
scroll to position [435, 0]
click at [474, 179] on div "Склад" at bounding box center [501, 184] width 225 height 25
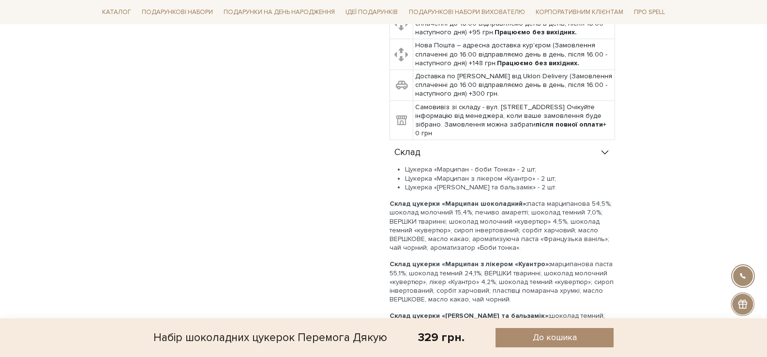
scroll to position [484, 0]
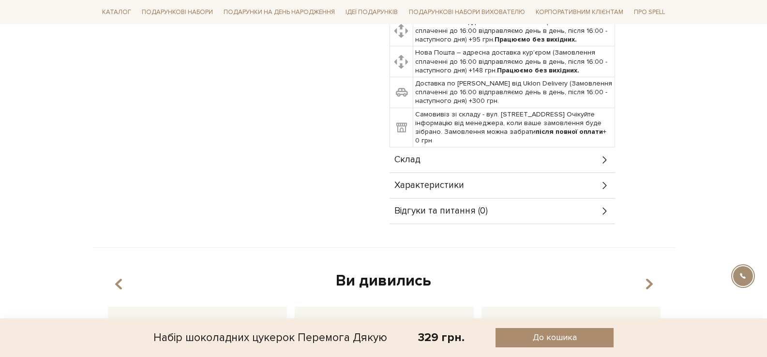
scroll to position [435, 0]
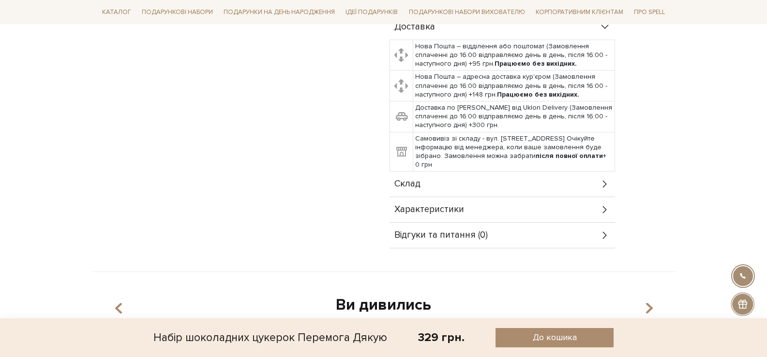
click at [506, 187] on div "Склад" at bounding box center [501, 184] width 225 height 25
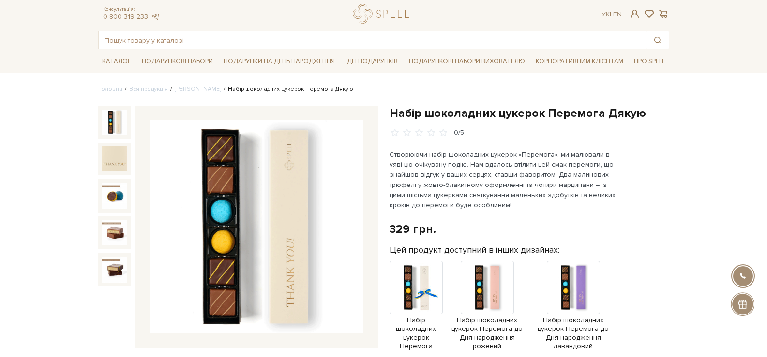
scroll to position [0, 0]
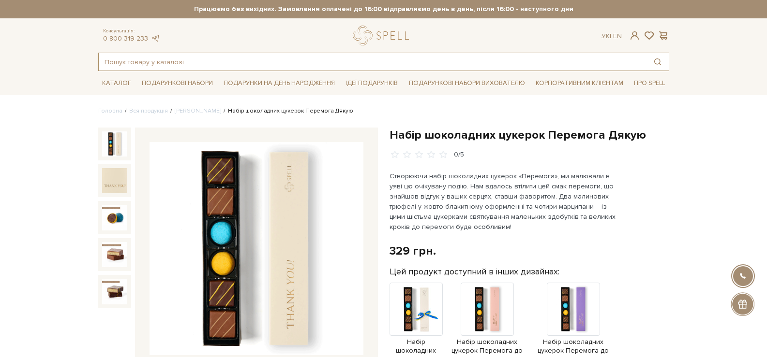
click at [296, 69] on input "text" at bounding box center [373, 61] width 548 height 17
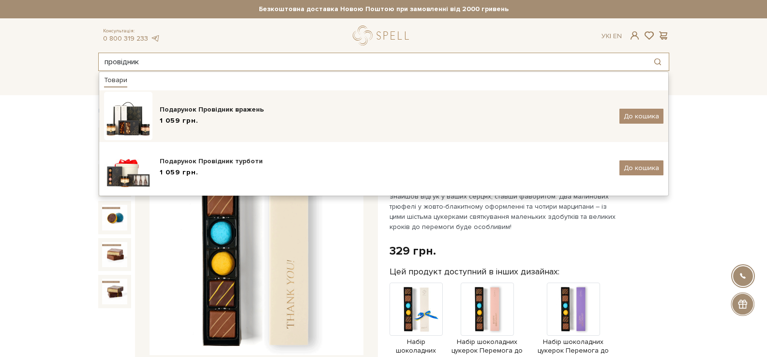
type input "провідник"
click at [286, 119] on div "1 059 грн." at bounding box center [386, 121] width 452 height 10
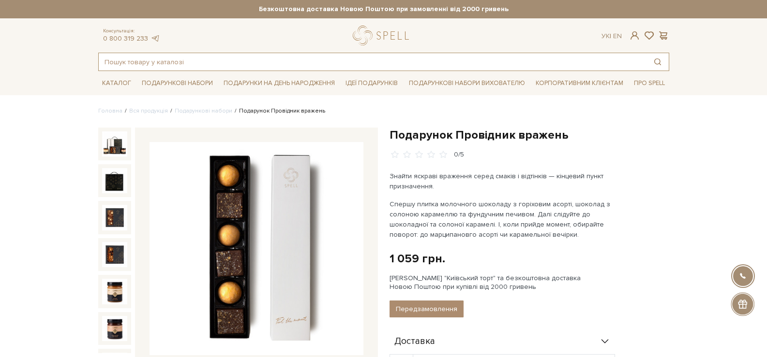
click at [341, 61] on input "text" at bounding box center [373, 61] width 548 height 17
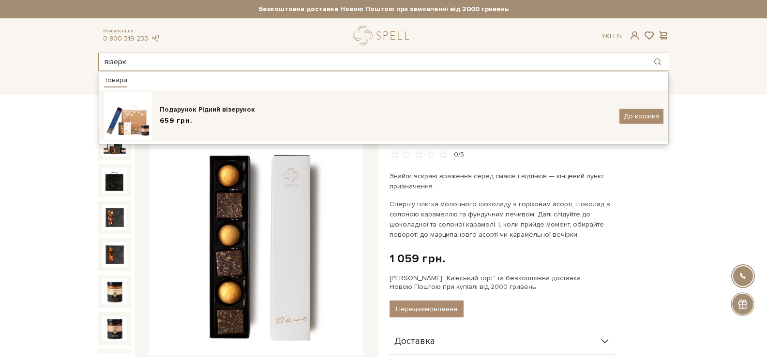
type input "візерк"
click at [254, 111] on div "Подарунок Рідний візерунок" at bounding box center [386, 110] width 452 height 10
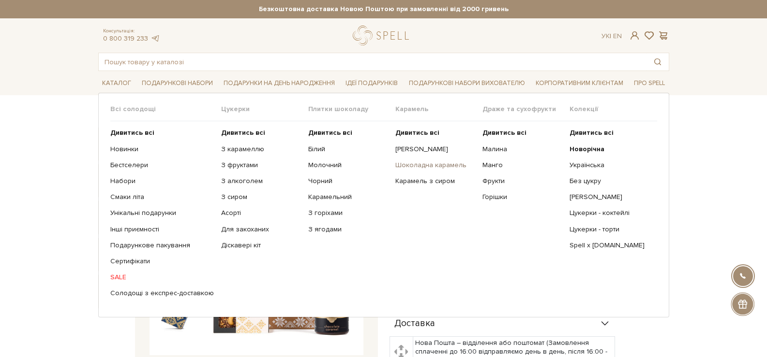
click at [427, 167] on link "Шоколадна карамель" at bounding box center [435, 165] width 80 height 9
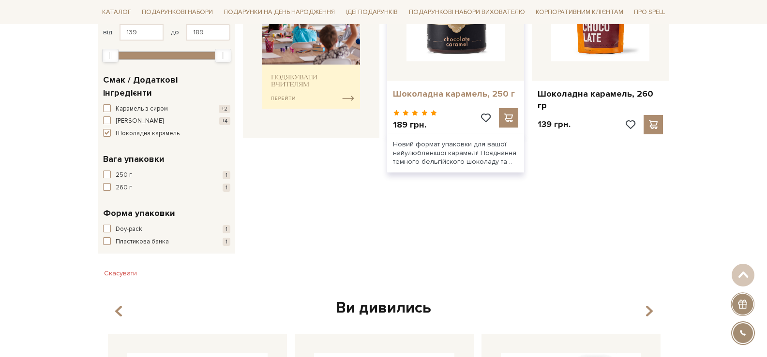
click at [429, 90] on link "Шоколадна карамель, 250 г" at bounding box center [455, 94] width 125 height 11
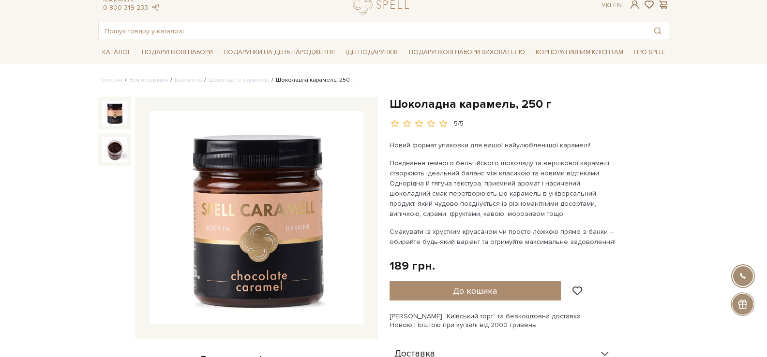
scroll to position [48, 0]
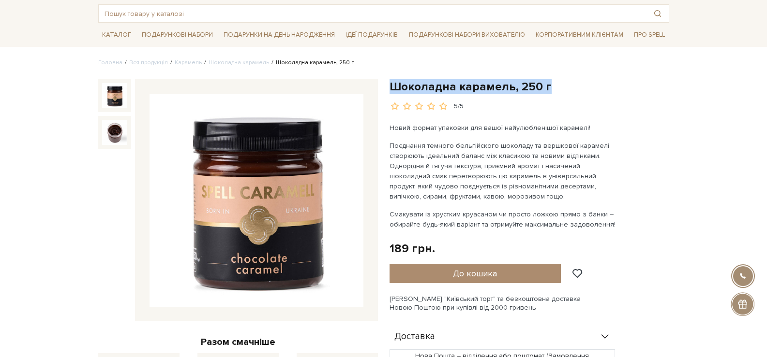
drag, startPoint x: 547, startPoint y: 88, endPoint x: 388, endPoint y: 87, distance: 158.2
click at [388, 87] on div "Шоколадна карамель, 250 г 5/5 Новий формат упаковки для вашої найулюбленішої ка…" at bounding box center [529, 324] width 291 height 490
copy h1 "Шоколадна карамель, 250 г"
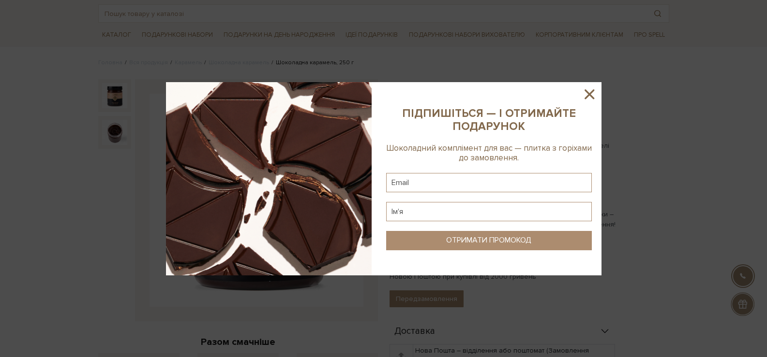
click at [587, 94] on icon at bounding box center [589, 94] width 16 height 16
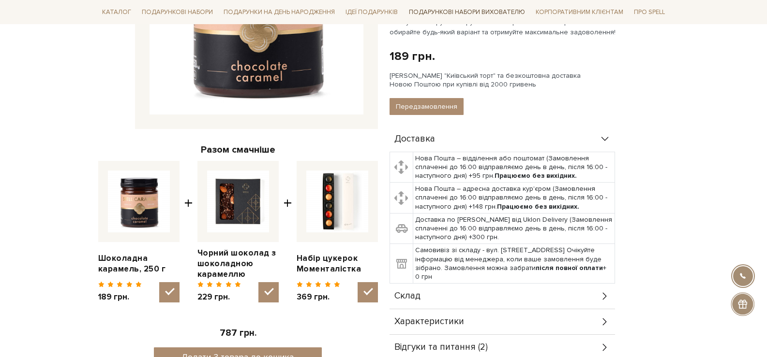
scroll to position [242, 0]
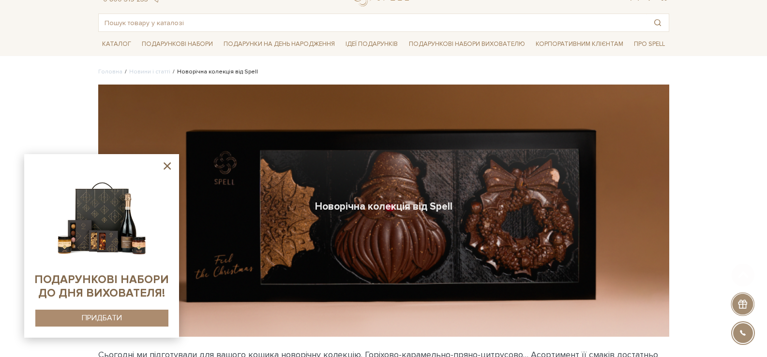
scroll to position [339, 0]
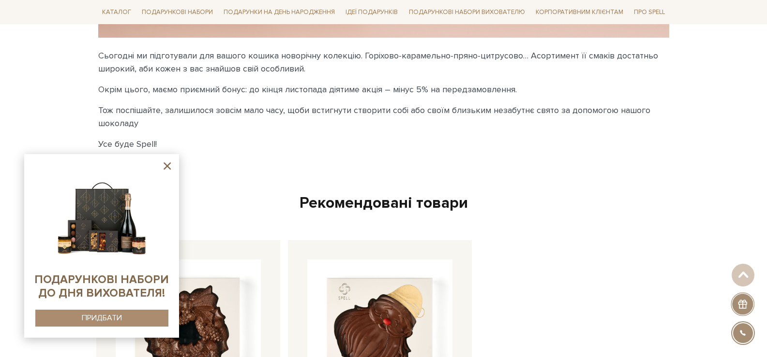
click at [164, 167] on icon at bounding box center [167, 166] width 12 height 12
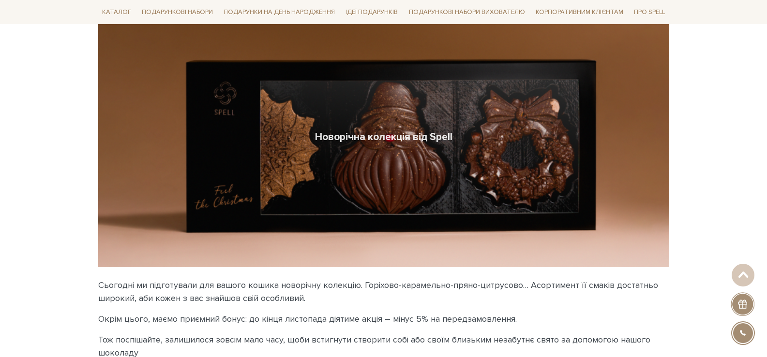
scroll to position [0, 0]
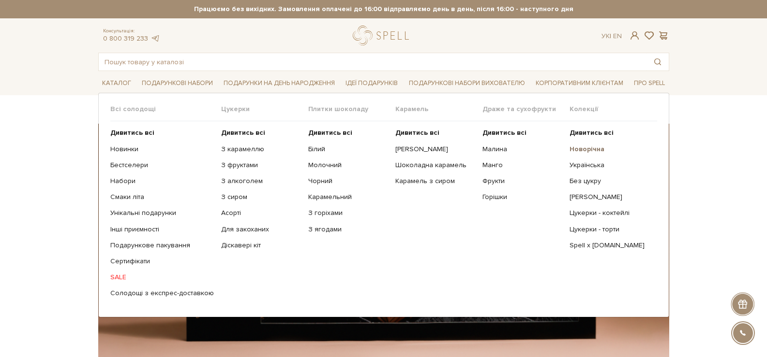
click at [582, 150] on b "Новорічна" at bounding box center [586, 149] width 35 height 8
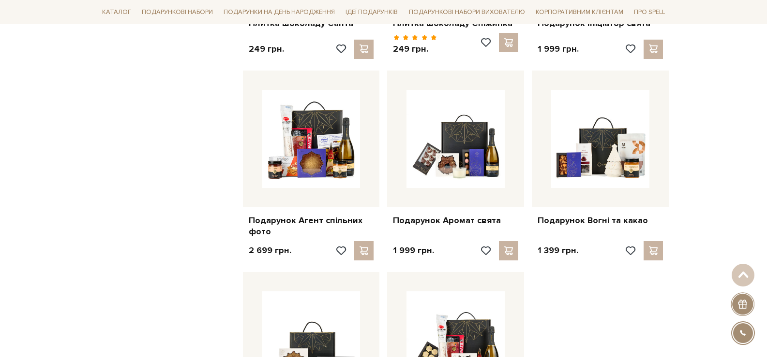
scroll to position [1161, 0]
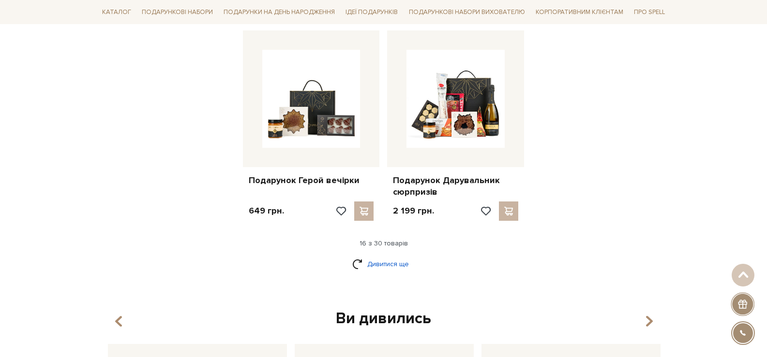
click at [397, 273] on link "Дивитися ще" at bounding box center [383, 264] width 63 height 17
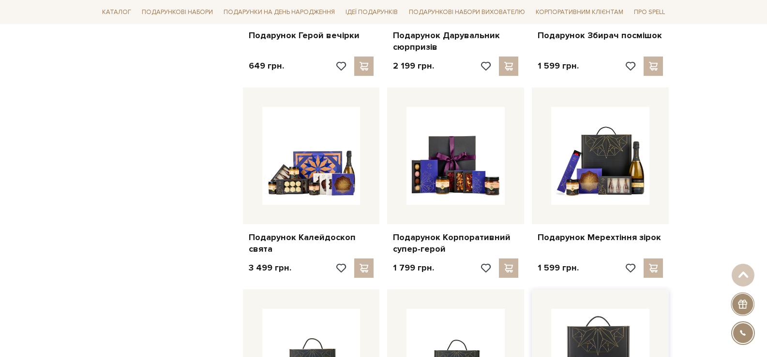
scroll to position [1451, 0]
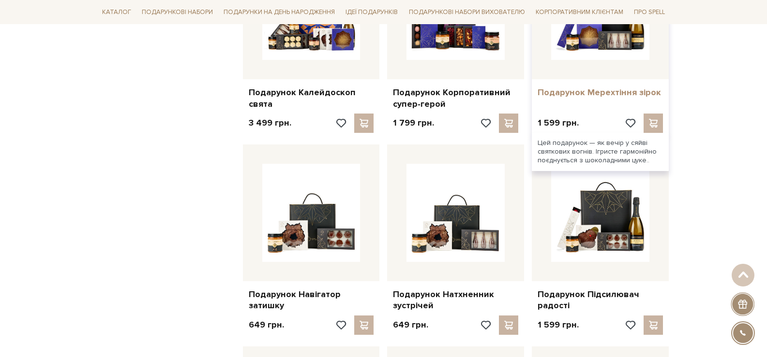
click at [581, 94] on link "Подарунок Мерехтіння зірок" at bounding box center [599, 92] width 125 height 11
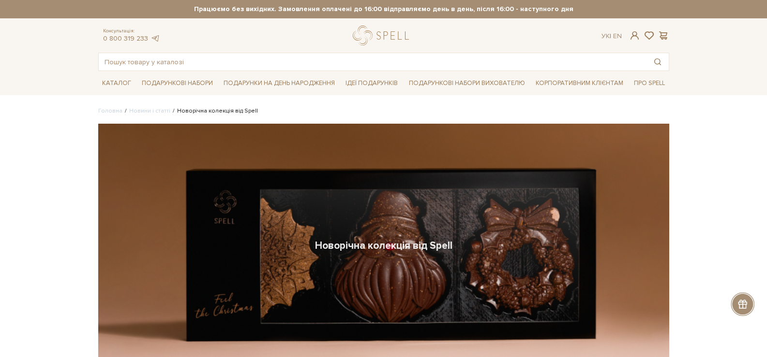
click at [357, 178] on div "Новорічна колекція від Spell" at bounding box center [383, 250] width 571 height 253
click at [367, 230] on div "Новорічна колекція від Spell" at bounding box center [383, 250] width 571 height 253
click at [376, 249] on h1 "Новорічна колекція від Spell" at bounding box center [383, 245] width 137 height 13
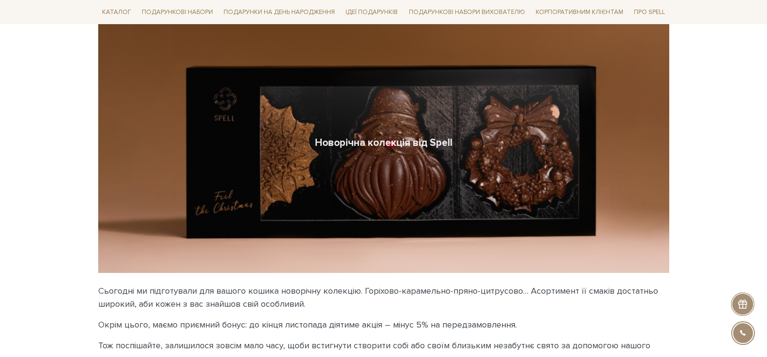
scroll to position [242, 0]
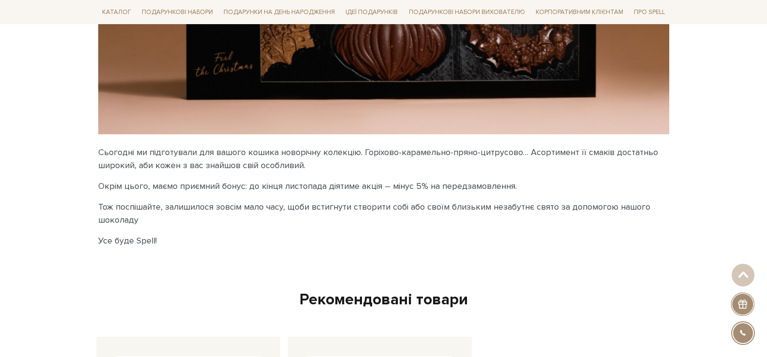
click at [383, 110] on div "Новорічна колекція від Spell" at bounding box center [383, 8] width 571 height 253
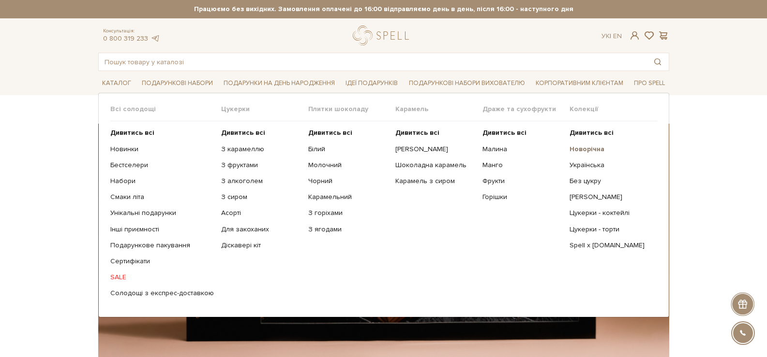
click at [587, 151] on b "Новорічна" at bounding box center [586, 149] width 35 height 8
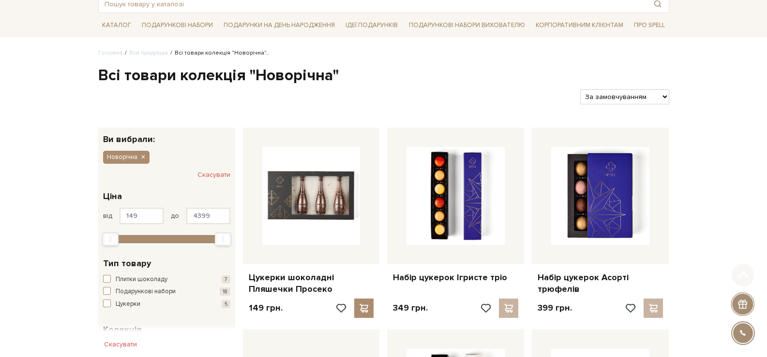
scroll to position [145, 0]
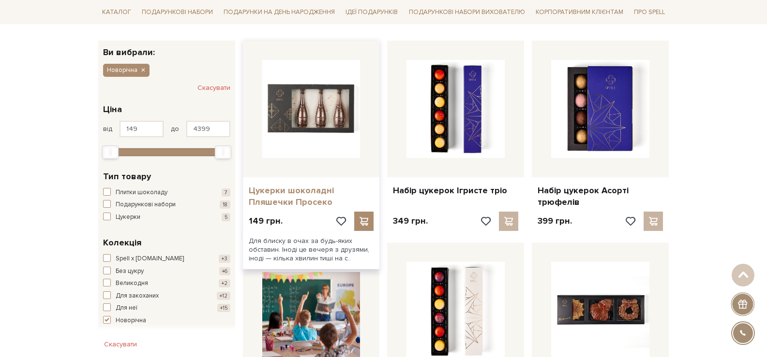
click at [292, 204] on link "Цукерки шоколадні Пляшечки Просеко" at bounding box center [311, 196] width 125 height 23
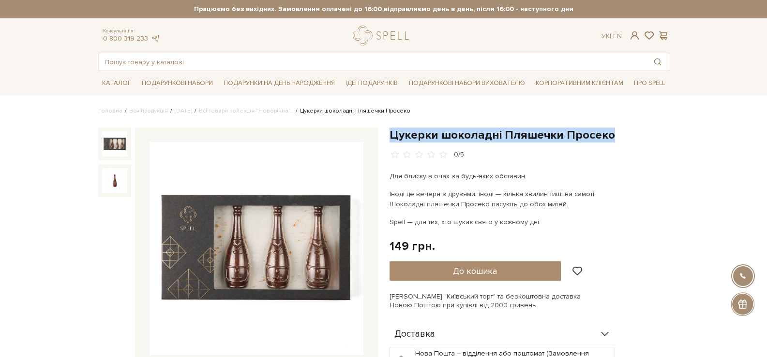
drag, startPoint x: 580, startPoint y: 136, endPoint x: 388, endPoint y: 132, distance: 191.6
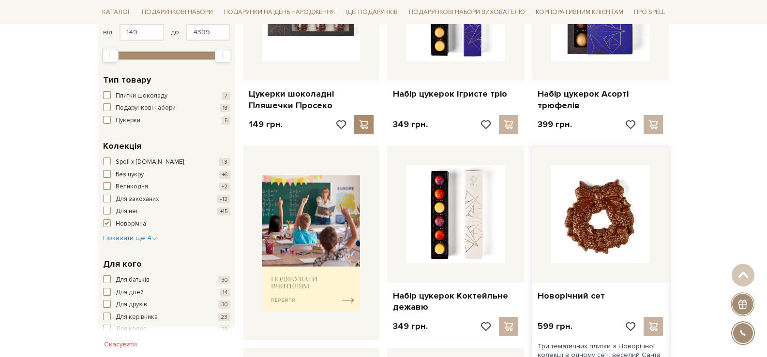
scroll to position [339, 0]
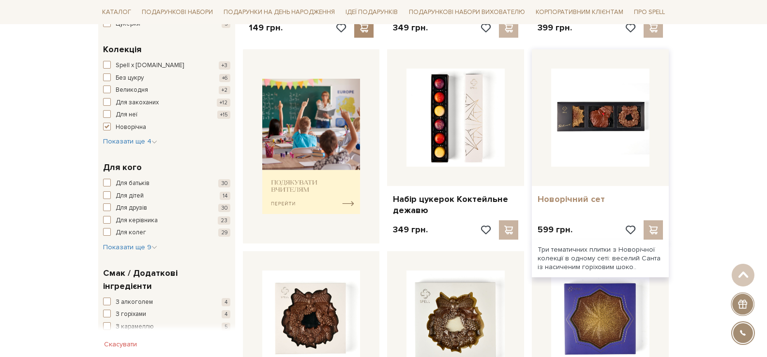
click at [554, 197] on link "Новорічний сет" at bounding box center [599, 199] width 125 height 11
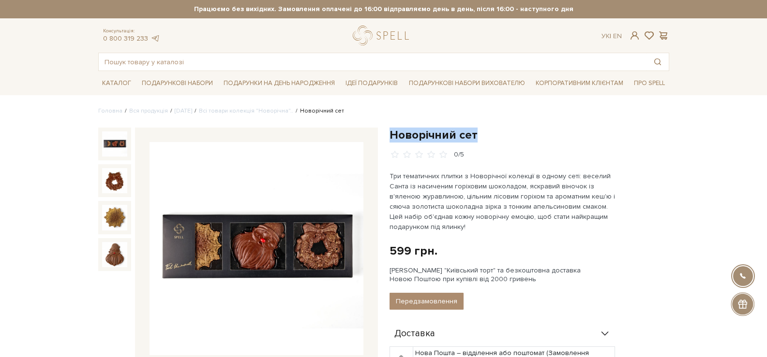
drag, startPoint x: 431, startPoint y: 133, endPoint x: 387, endPoint y: 134, distance: 43.1
click at [387, 134] on div "Новорічний сет 0/5 599 грн. Оплата частинами: Немає в наявності" at bounding box center [529, 342] width 291 height 429
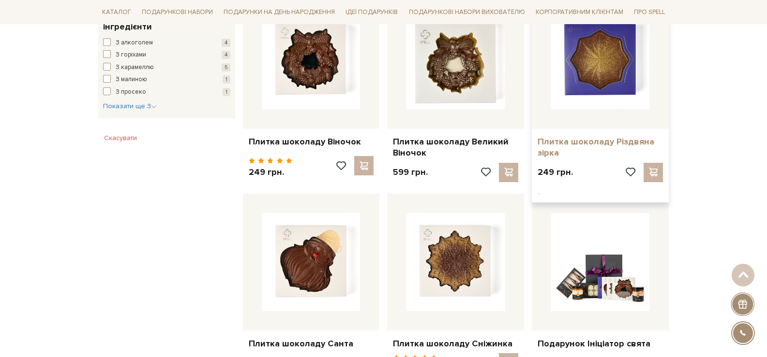
click at [589, 142] on link "Плитка шоколаду Різдвяна зірка" at bounding box center [599, 147] width 125 height 23
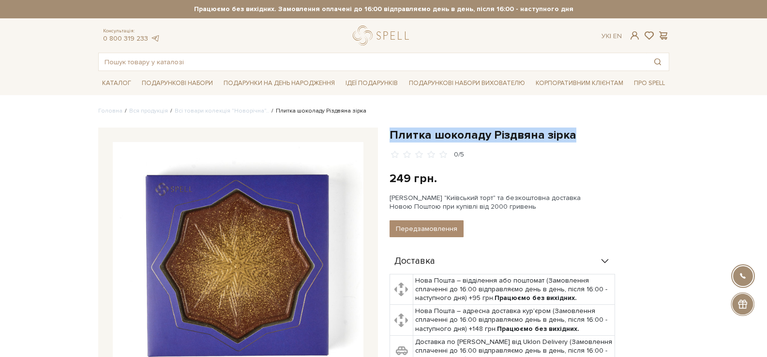
drag, startPoint x: 581, startPoint y: 134, endPoint x: 388, endPoint y: 133, distance: 192.5
click at [388, 133] on div "Плитка шоколаду Різдвяна зірка 0/5 249 грн. Оплата частинами: Немає в наявності…" at bounding box center [529, 306] width 291 height 356
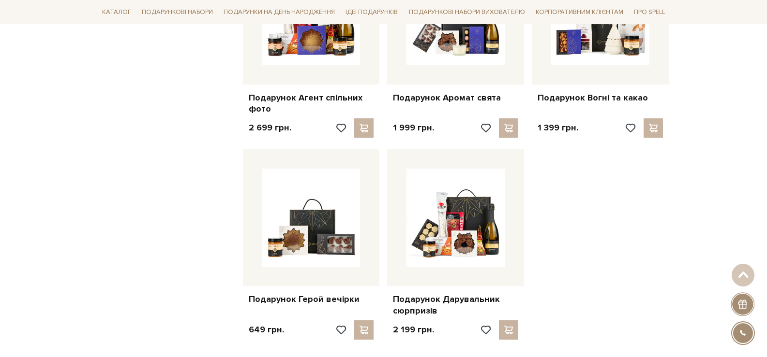
scroll to position [1275, 0]
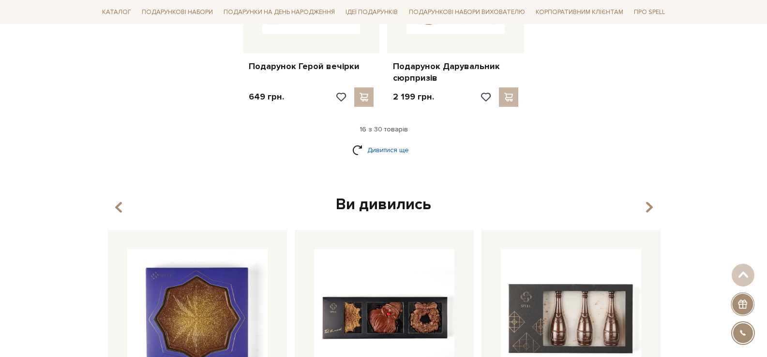
click at [398, 149] on link "Дивитися ще" at bounding box center [383, 150] width 63 height 17
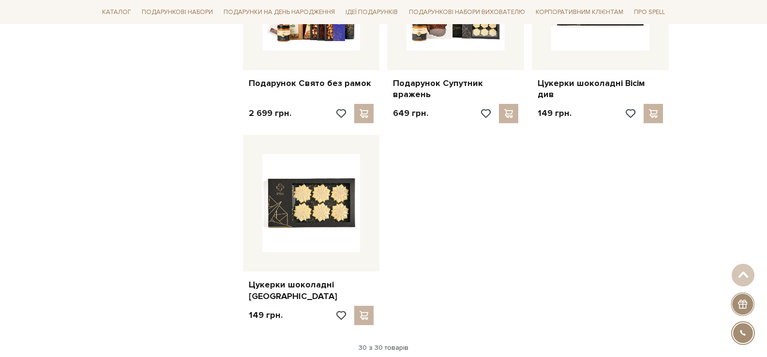
scroll to position [2291, 0]
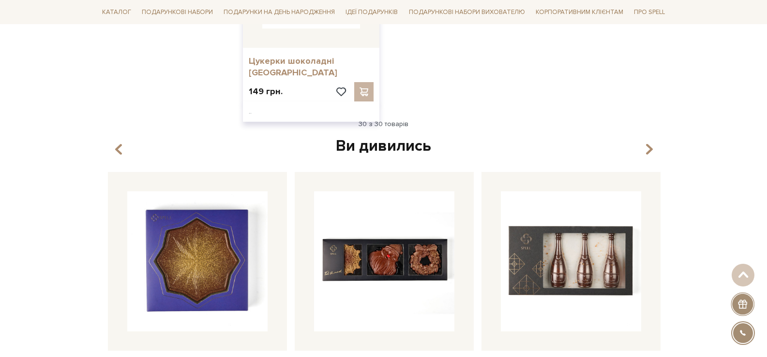
click at [296, 56] on link "Цукерки шоколадні [GEOGRAPHIC_DATA]" at bounding box center [311, 67] width 125 height 23
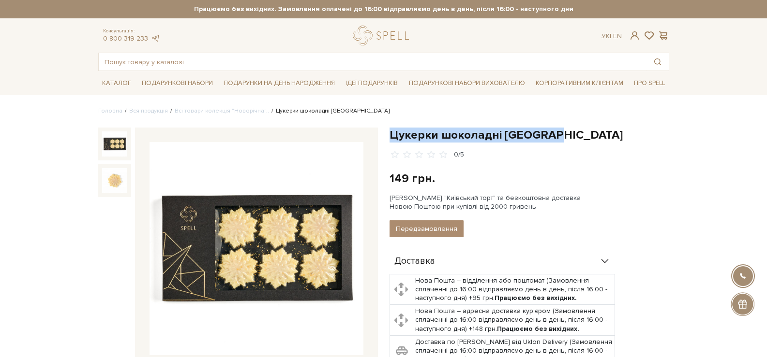
drag, startPoint x: 548, startPoint y: 134, endPoint x: 392, endPoint y: 124, distance: 156.0
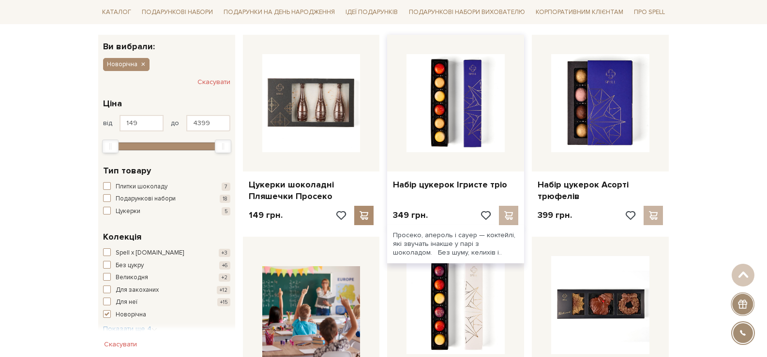
scroll to position [174, 0]
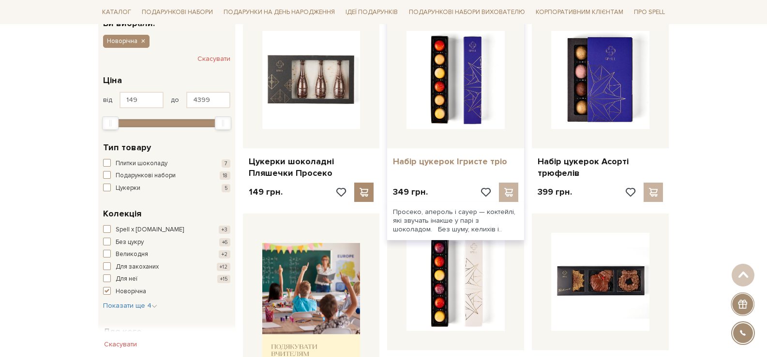
click at [429, 157] on link "Набір цукерок Ігристе тріо" at bounding box center [455, 161] width 125 height 11
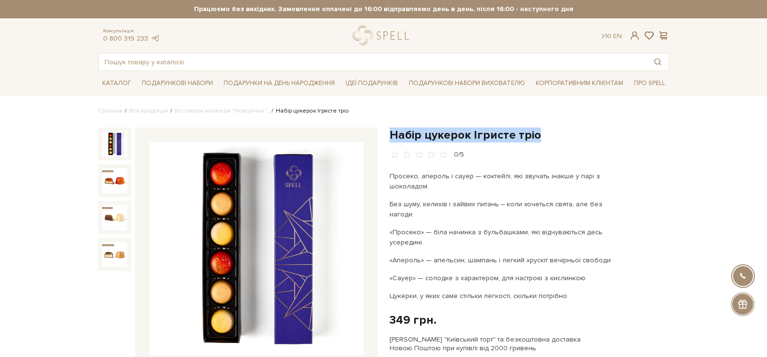
click at [390, 134] on h1 "Набір цукерок Ігристе тріо" at bounding box center [529, 135] width 280 height 15
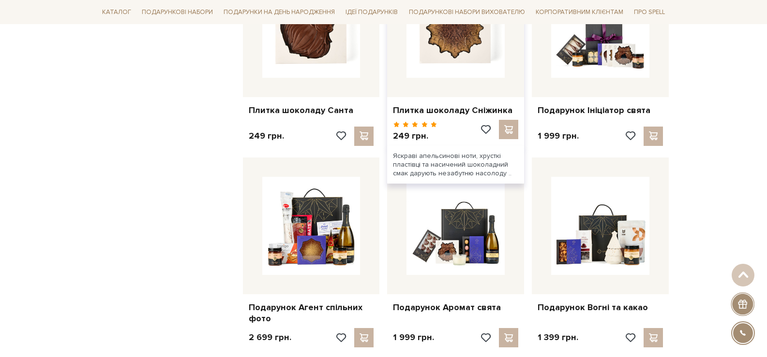
scroll to position [996, 0]
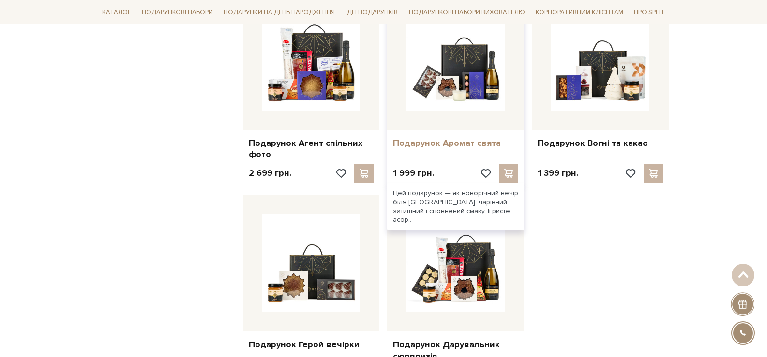
click at [428, 143] on link "Подарунок Аромат свята" at bounding box center [455, 143] width 125 height 11
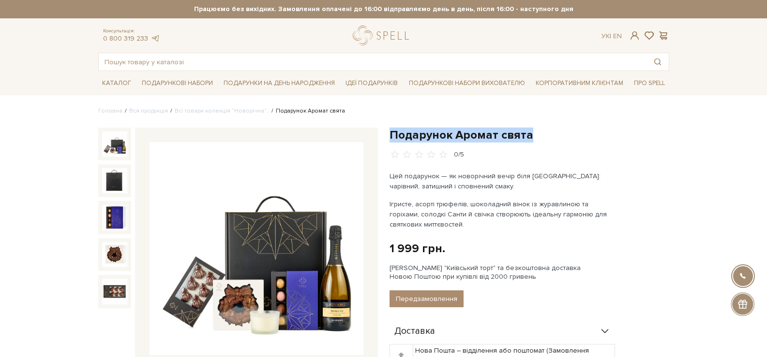
drag, startPoint x: 512, startPoint y: 132, endPoint x: 389, endPoint y: 134, distance: 122.9
click at [389, 134] on h1 "Подарунок Аромат свята" at bounding box center [529, 135] width 280 height 15
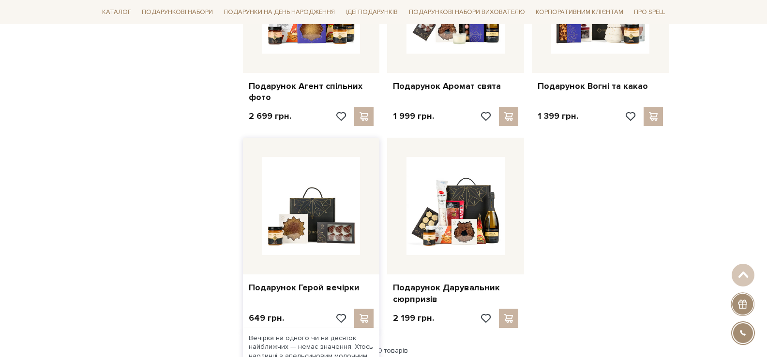
scroll to position [1142, 0]
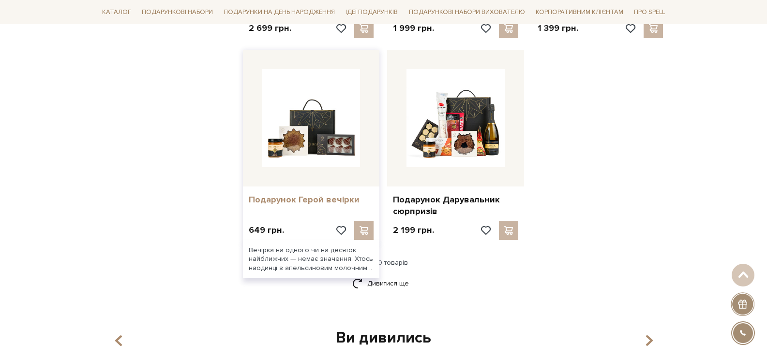
click at [310, 202] on link "Подарунок Герой вечірки" at bounding box center [311, 199] width 125 height 11
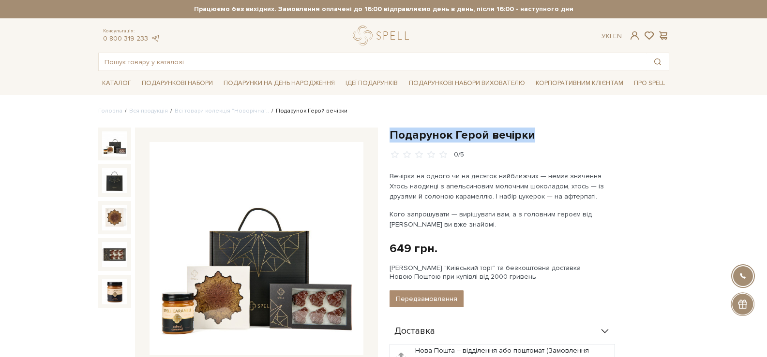
drag, startPoint x: 511, startPoint y: 136, endPoint x: 390, endPoint y: 137, distance: 120.5
click at [390, 137] on h1 "Подарунок Герой вечірки" at bounding box center [529, 135] width 280 height 15
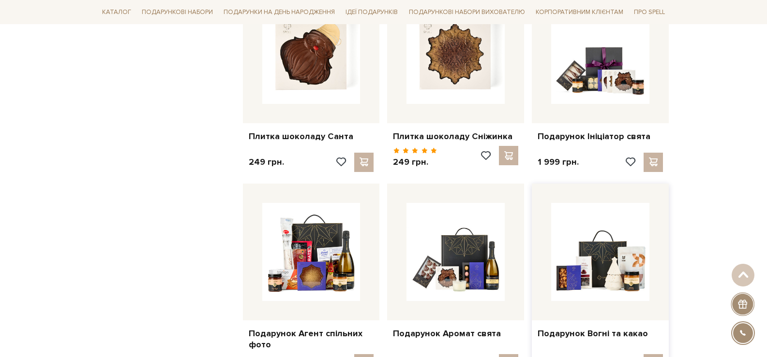
scroll to position [900, 0]
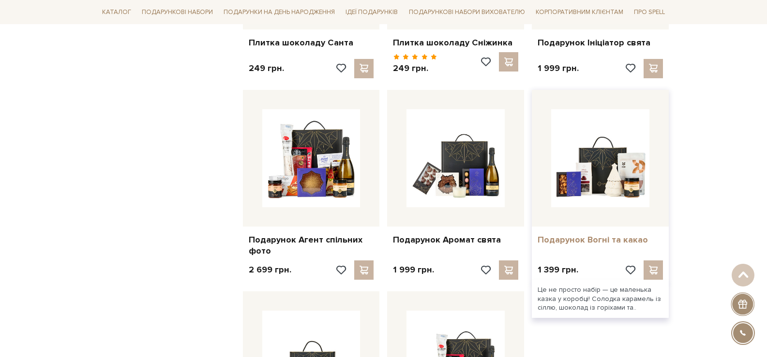
click at [606, 238] on link "Подарунок Вогні та какао" at bounding box center [599, 240] width 125 height 11
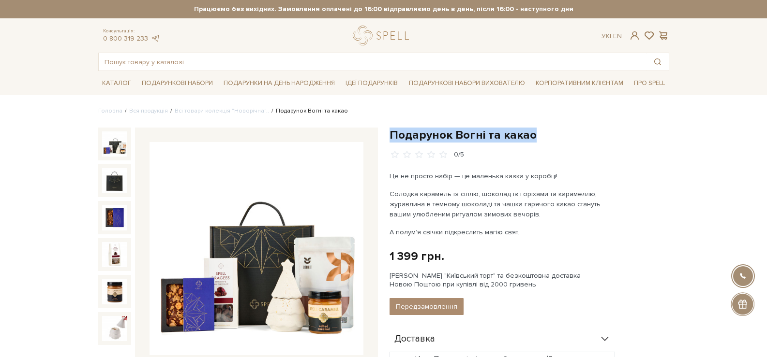
drag, startPoint x: 524, startPoint y: 134, endPoint x: 390, endPoint y: 134, distance: 134.0
click at [390, 134] on h1 "Подарунок Вогні та какао" at bounding box center [529, 135] width 280 height 15
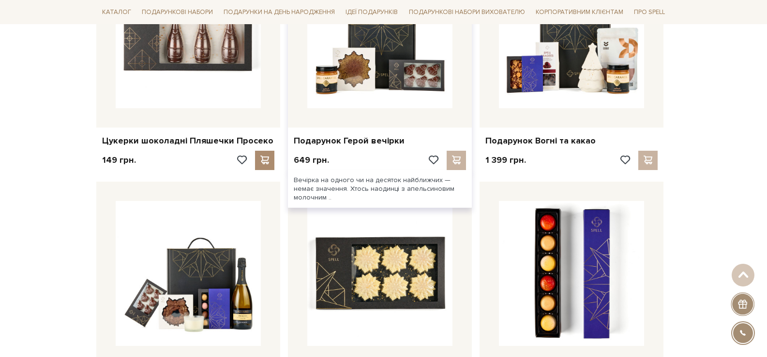
scroll to position [726, 0]
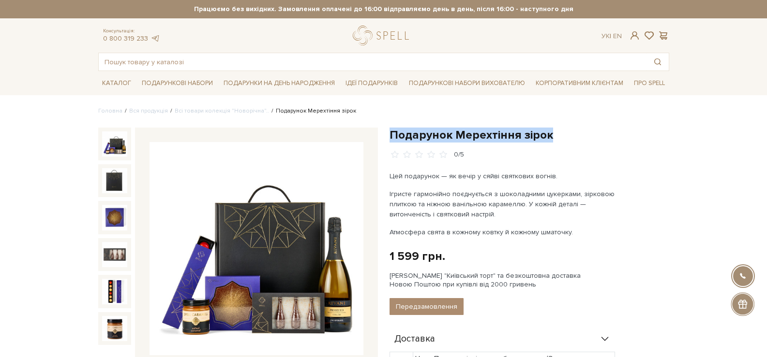
drag, startPoint x: 431, startPoint y: 143, endPoint x: 391, endPoint y: 134, distance: 41.5
click at [391, 134] on h1 "Подарунок Мерехтіння зірок" at bounding box center [529, 135] width 280 height 15
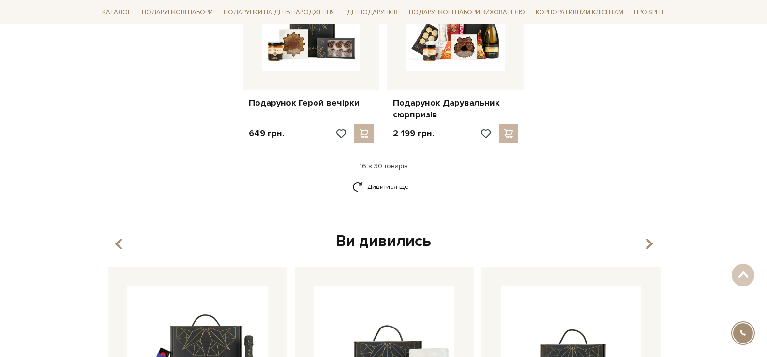
scroll to position [1238, 0]
click at [391, 191] on link "Дивитися ще" at bounding box center [383, 186] width 63 height 17
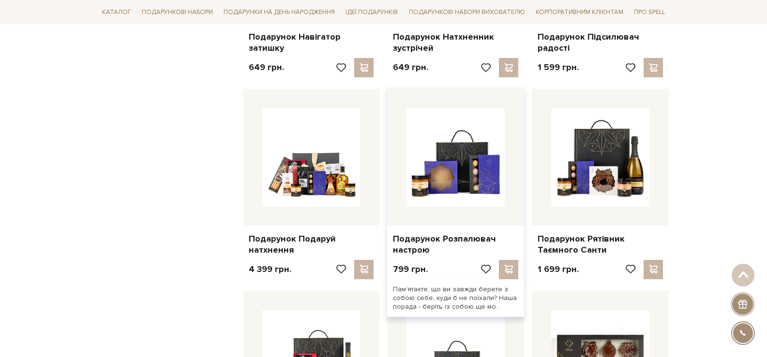
scroll to position [1722, 0]
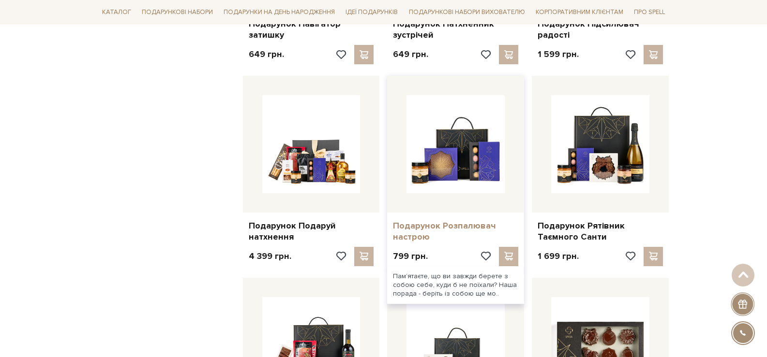
click at [403, 234] on link "Подарунок Розпалювач настрою" at bounding box center [455, 232] width 125 height 23
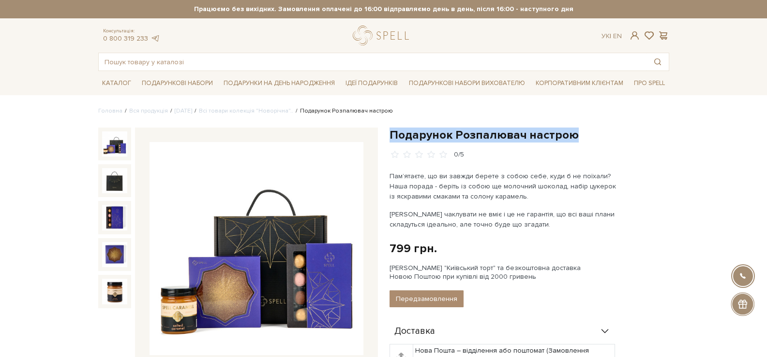
drag, startPoint x: 389, startPoint y: 127, endPoint x: 391, endPoint y: 137, distance: 10.8
click at [389, 135] on h1 "Подарунок Розпалювач настрою" at bounding box center [529, 135] width 280 height 15
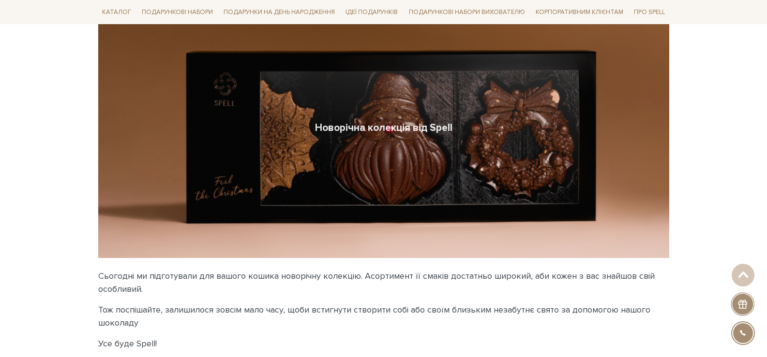
scroll to position [48, 0]
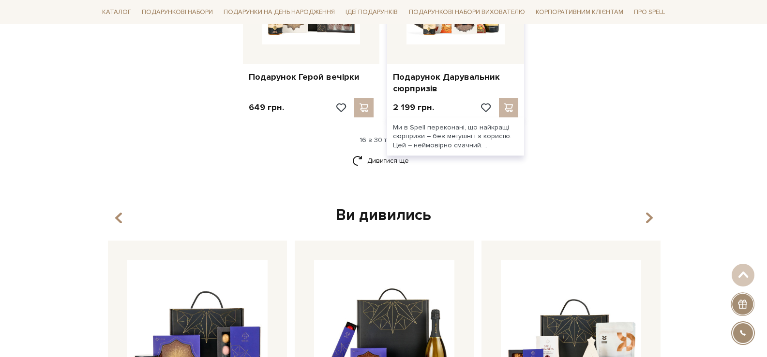
scroll to position [1354, 0]
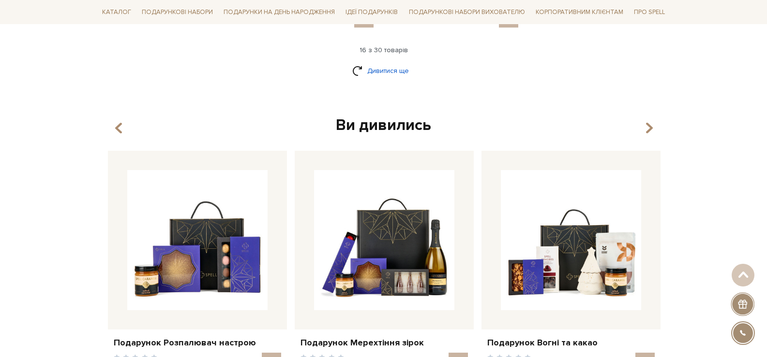
click at [376, 77] on link "Дивитися ще" at bounding box center [383, 70] width 63 height 17
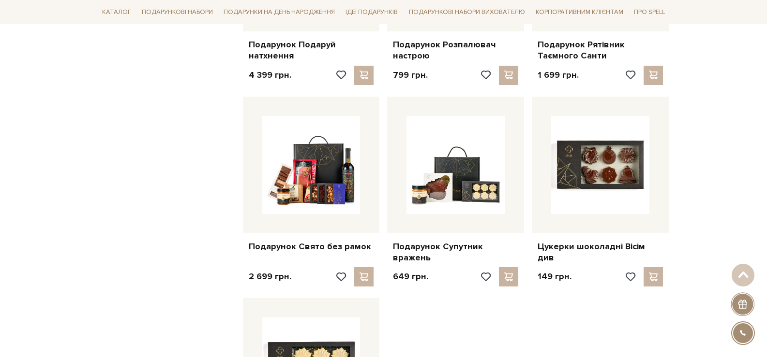
scroll to position [1887, 0]
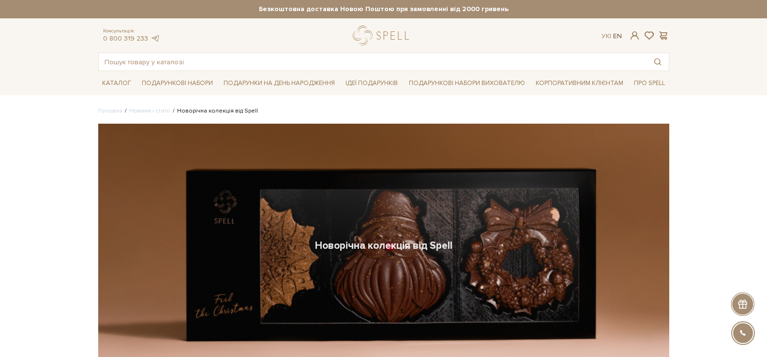
click at [621, 36] on div "Ук | En |" at bounding box center [634, 35] width 67 height 9
click at [617, 35] on link "En" at bounding box center [617, 36] width 9 height 8
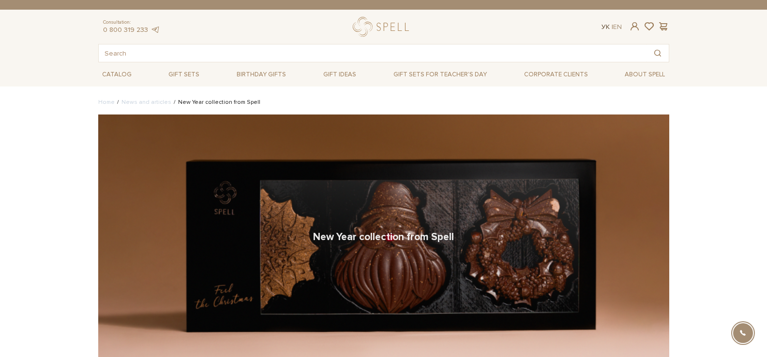
click at [604, 27] on link "Ук" at bounding box center [605, 27] width 8 height 8
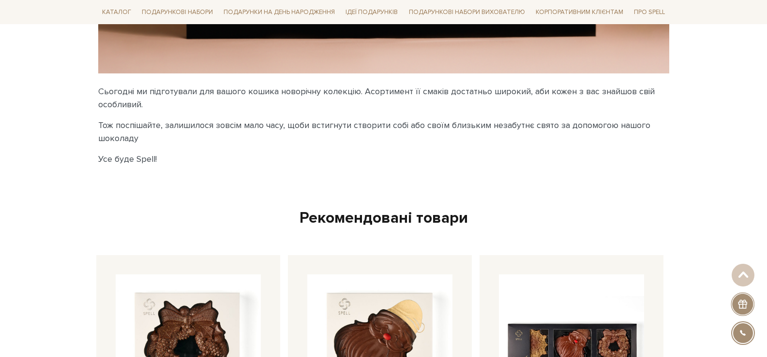
scroll to position [290, 0]
